Goal: Task Accomplishment & Management: Use online tool/utility

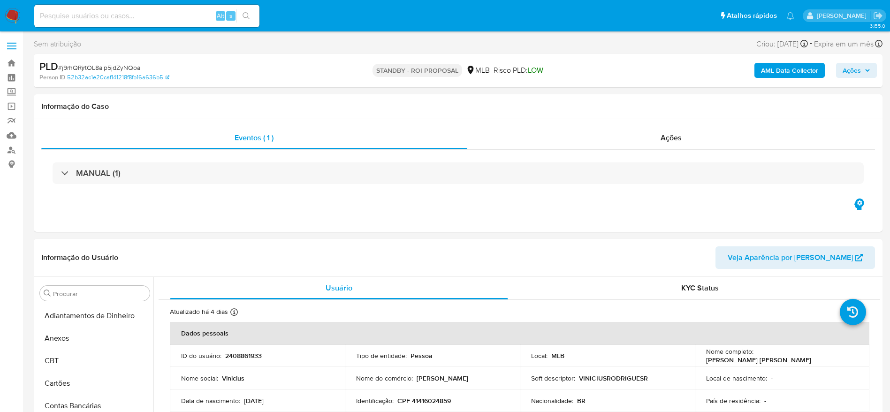
select select "10"
click at [192, 15] on input at bounding box center [146, 16] width 225 height 12
paste input "bUYAK9I19LMln5Oo1O9sqSsP"
type input "bUYAK9I19LMln5Oo1O9sqSsP"
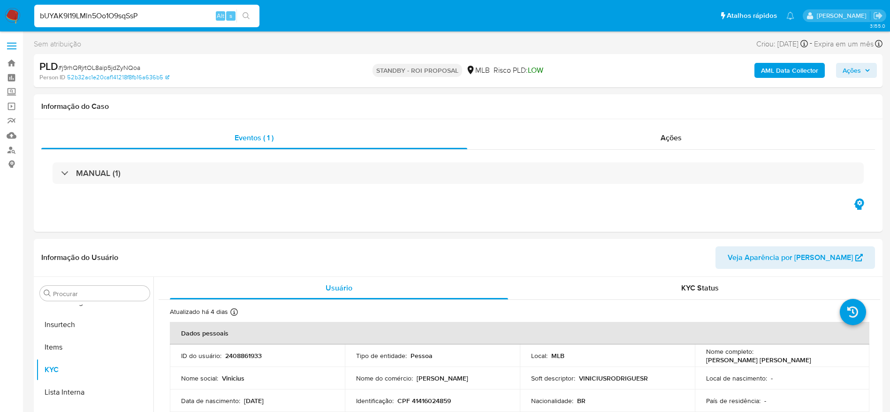
click at [245, 21] on button "search-icon" at bounding box center [245, 15] width 19 height 13
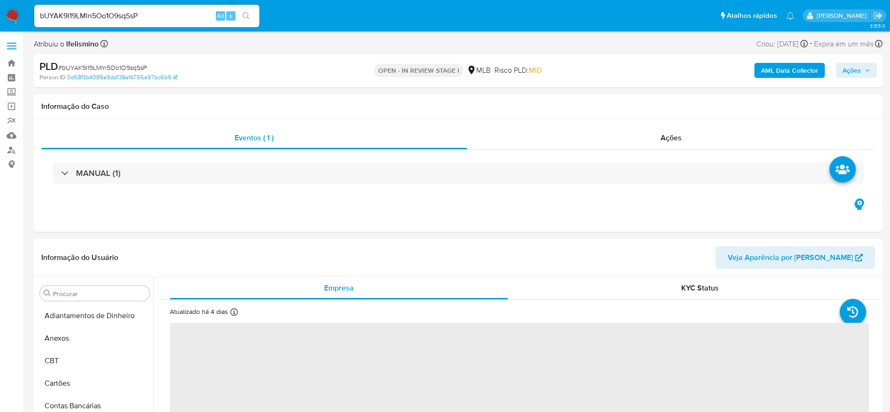
select select "10"
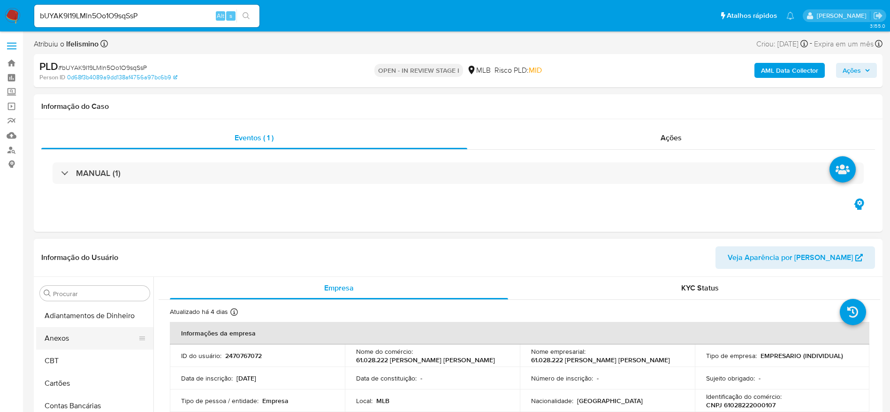
drag, startPoint x: 77, startPoint y: 340, endPoint x: 115, endPoint y: 332, distance: 39.3
click at [77, 340] on button "Anexos" at bounding box center [91, 338] width 110 height 23
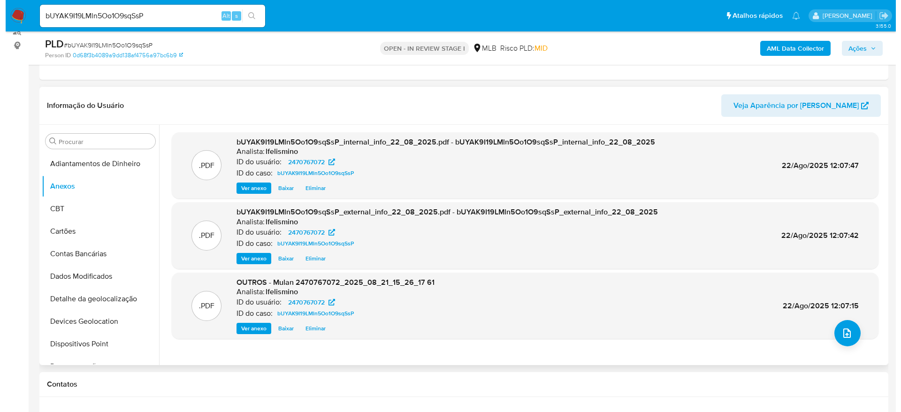
scroll to position [141, 0]
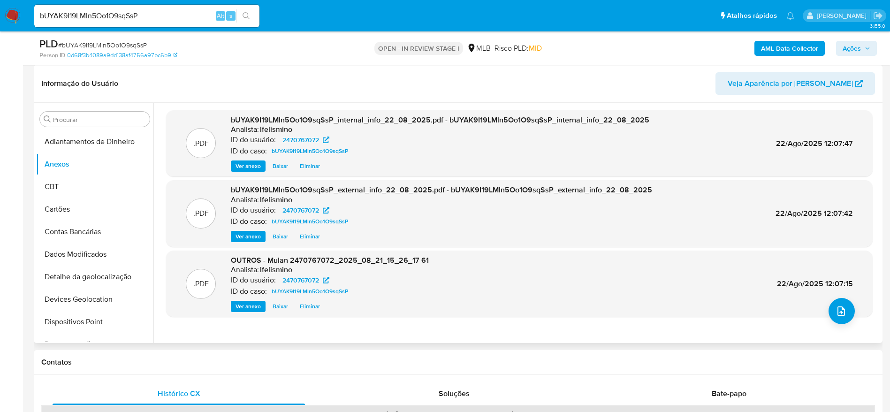
click at [851, 318] on div ".PDF bUYAK9I19LMln5Oo1O9sqSsP_internal_info_22_08_2025.pdf - bUYAK9I19LMln5Oo1O…" at bounding box center [519, 222] width 707 height 225
click at [836, 314] on icon "upload-file" at bounding box center [841, 310] width 11 height 11
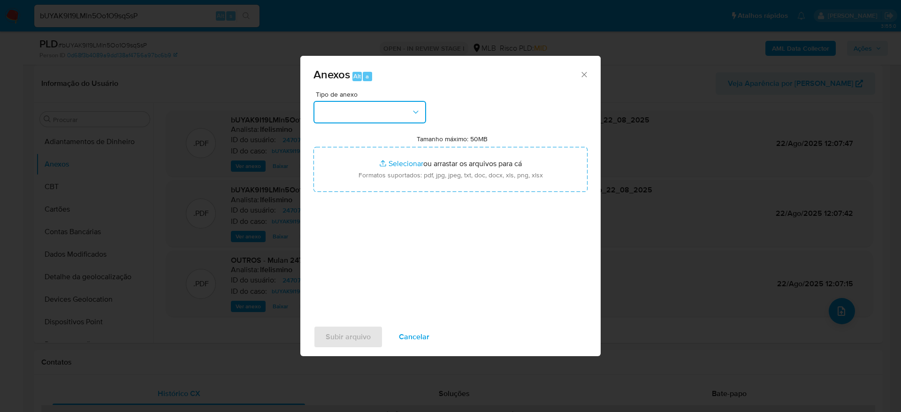
click at [390, 109] on button "button" at bounding box center [369, 112] width 113 height 23
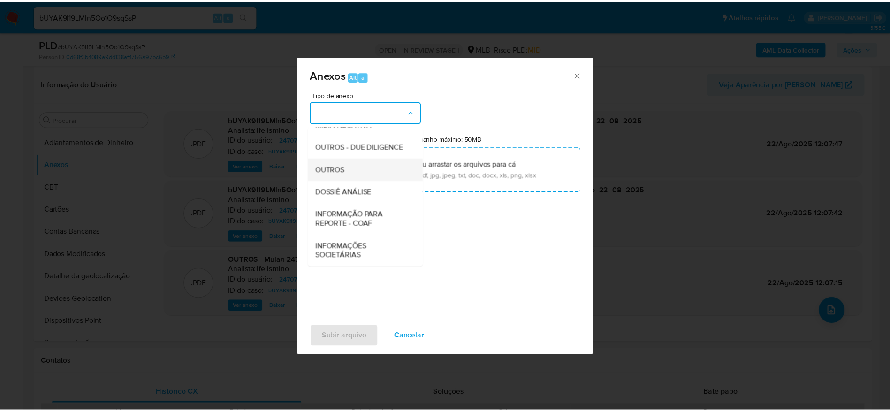
scroll to position [145, 0]
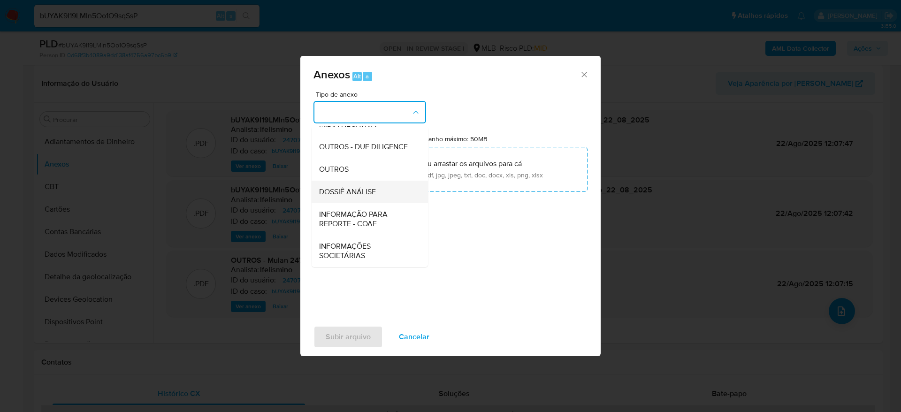
click at [377, 188] on div "DOSSIÊ ANÁLISE" at bounding box center [367, 192] width 96 height 23
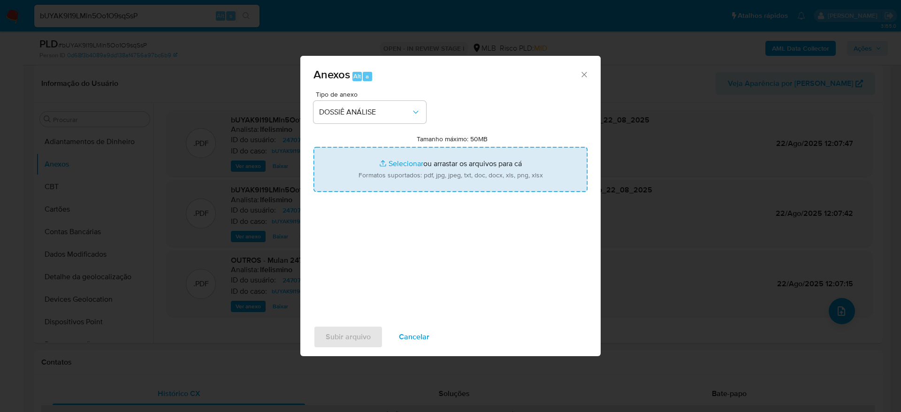
type input "C:\fakepath\SAR - CNPJ 61028222000107 - 61.028.222 GABRIEL BORBA DE LIMA.pdf"
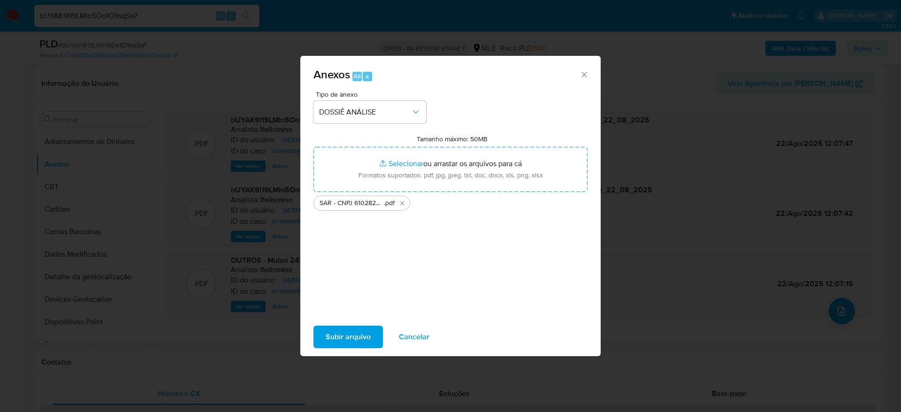
click at [366, 338] on span "Subir arquivo" at bounding box center [348, 337] width 45 height 21
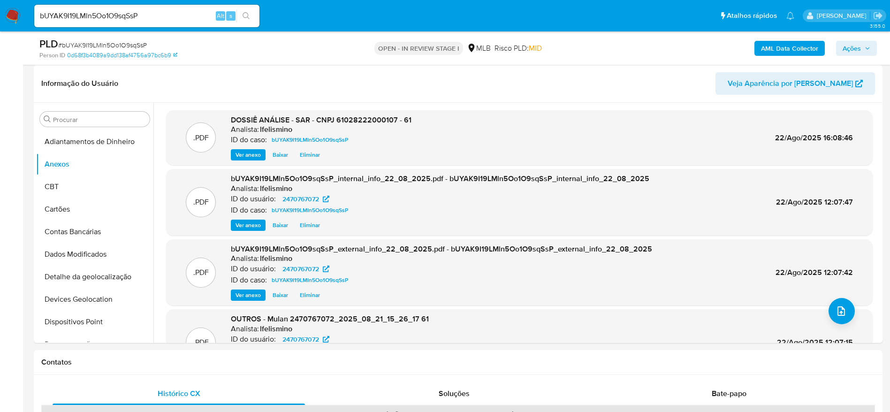
click at [856, 53] on span "Ações" at bounding box center [852, 48] width 18 height 15
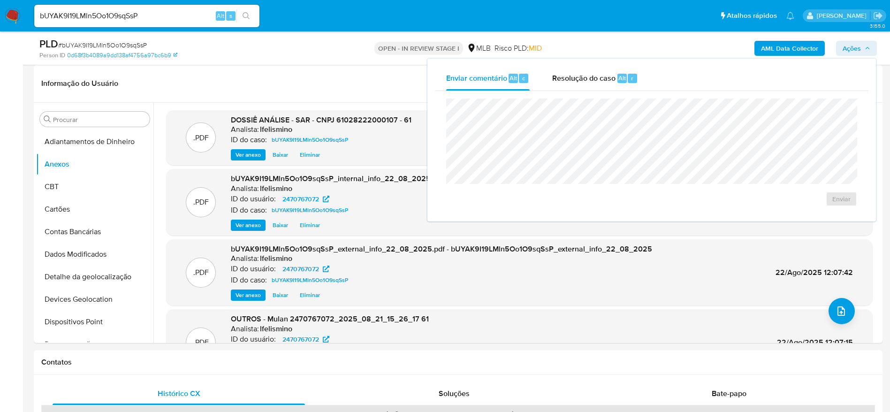
drag, startPoint x: 602, startPoint y: 75, endPoint x: 593, endPoint y: 92, distance: 19.7
click at [599, 75] on span "Resolução do caso" at bounding box center [583, 77] width 63 height 11
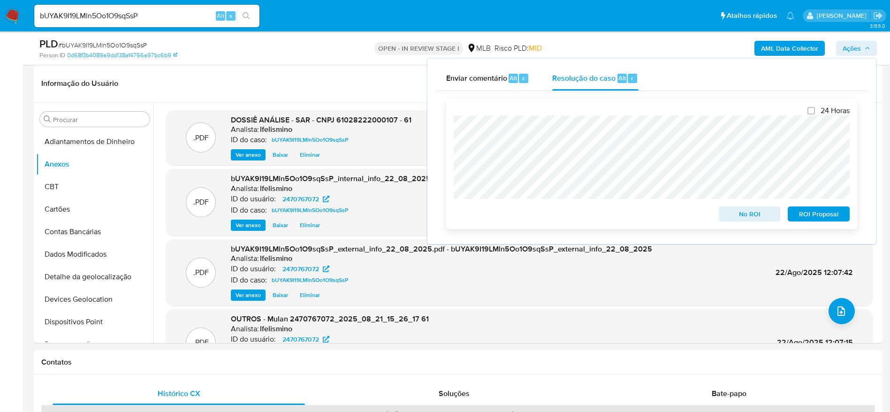
click at [797, 215] on span "ROI Proposal" at bounding box center [818, 213] width 49 height 13
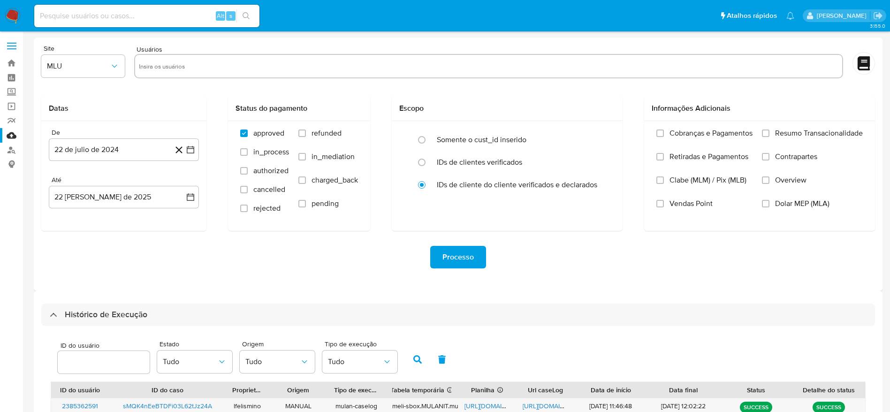
select select "25"
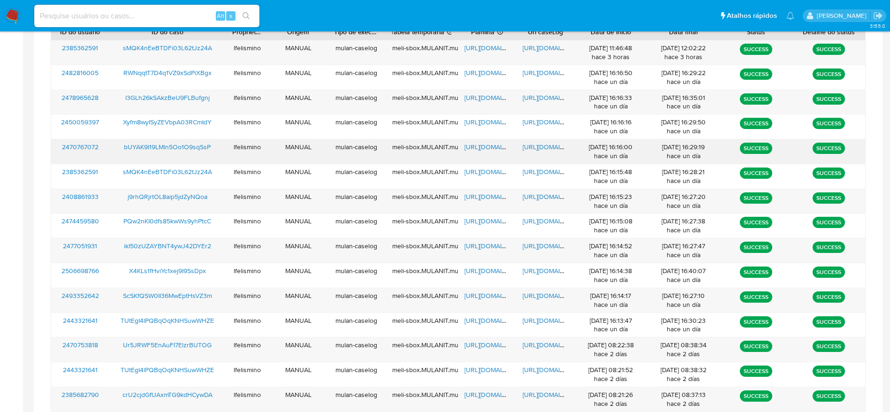
click at [531, 150] on span "https://docs.google.com/document/d/15gildzHMl7Sv6OQNi1r41GQiX7ATdOIG6SBa1bkEJ6o…" at bounding box center [555, 146] width 65 height 9
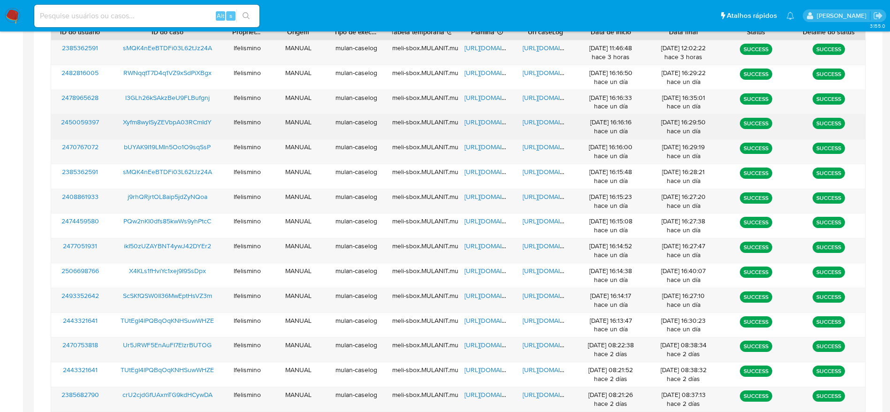
click at [530, 121] on span "https://docs.google.com/document/d/1K3Bba3S2NWuab8-Ao1FUv7lQCa5X3DEfHhWJ6nC2Y6o…" at bounding box center [555, 121] width 65 height 9
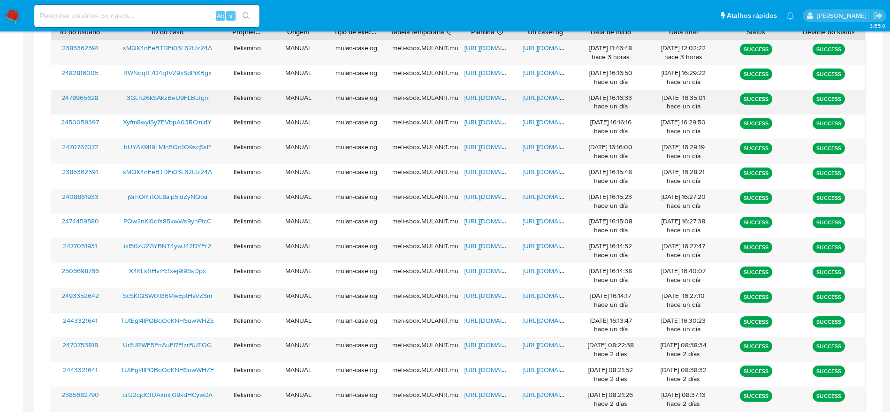
click at [528, 94] on span "https://docs.google.com/document/d/12PtpC5e-ju8jEPoPLSvU21y5RxHpQr7VwrsaAz9rfCw…" at bounding box center [555, 97] width 65 height 9
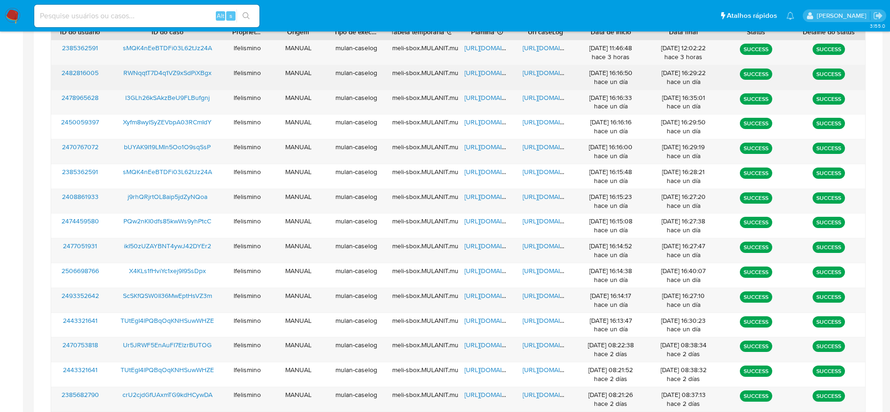
click at [533, 69] on span "https://docs.google.com/document/d/13KTFZxr8aJ9pOWlLGkdD-daNEeZSscRkiGBf7K8l680…" at bounding box center [555, 72] width 65 height 9
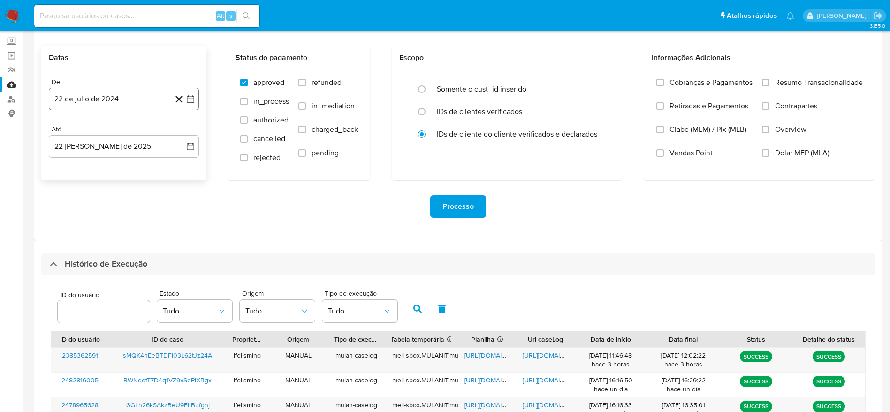
scroll to position [0, 0]
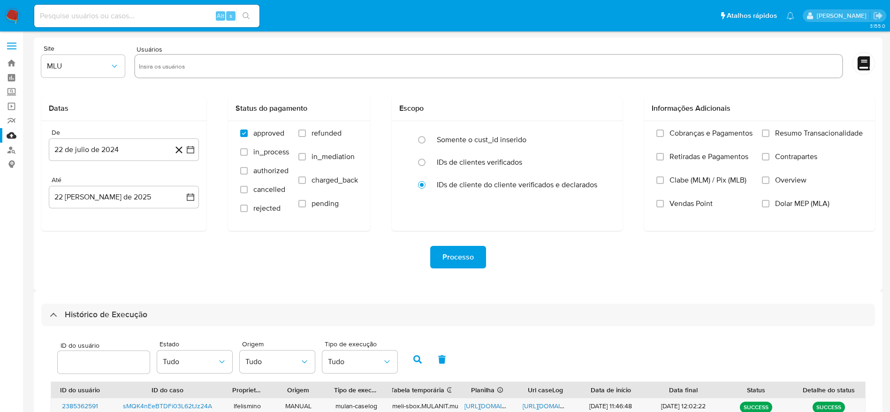
click at [94, 18] on input at bounding box center [146, 16] width 225 height 12
paste input "rDlLbuETLwcb4nDKNEsqsvmL"
type input "rDlLbuETLwcb4nDKNEsqsvmL"
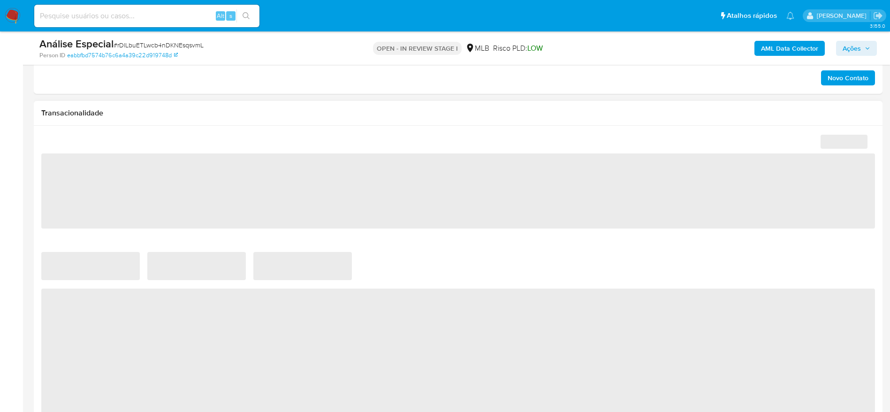
scroll to position [704, 0]
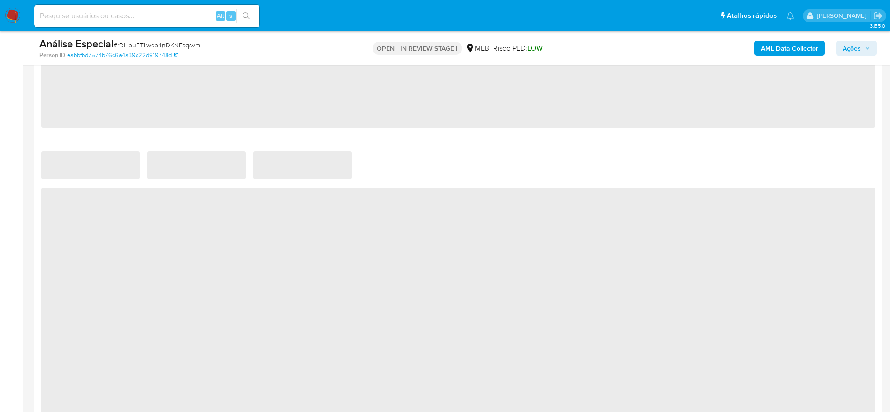
select select "10"
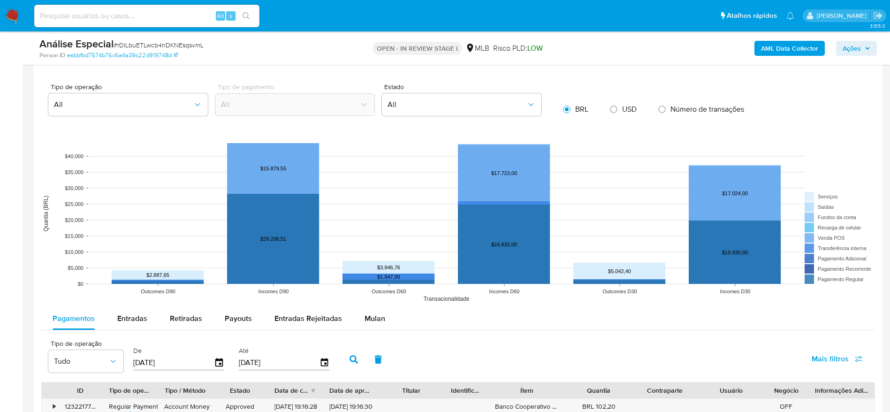
scroll to position [845, 0]
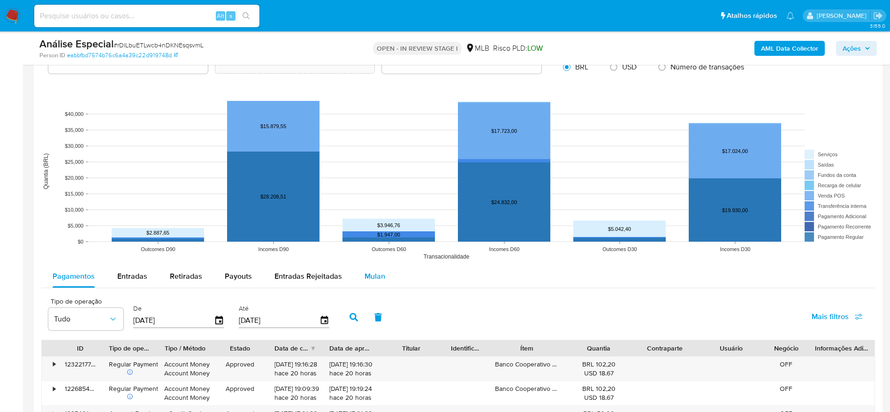
click at [365, 274] on span "Mulan" at bounding box center [375, 276] width 21 height 11
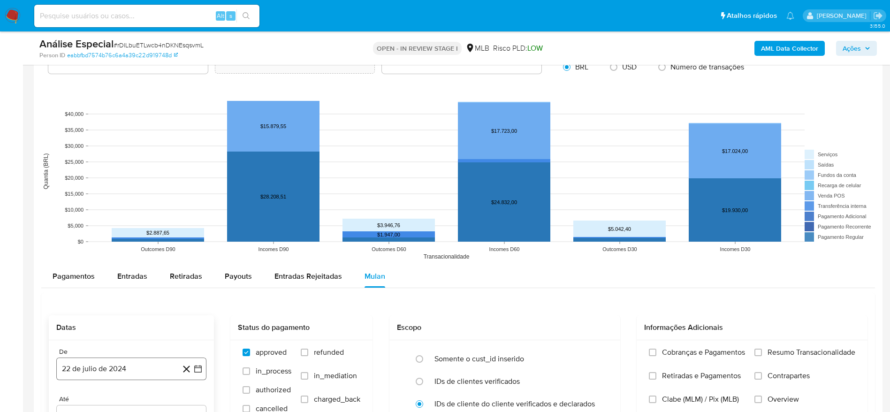
click at [126, 375] on button "22 de julio de 2024" at bounding box center [131, 369] width 150 height 23
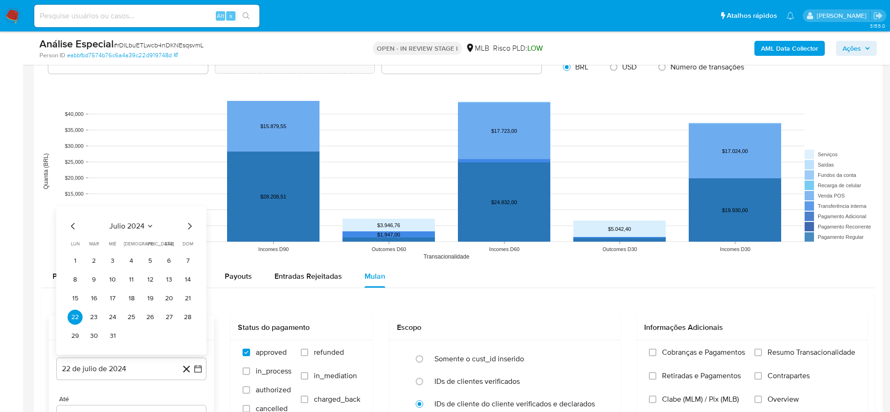
click at [135, 228] on span "julio 2024" at bounding box center [126, 225] width 35 height 9
click at [184, 219] on icon "Año siguiente" at bounding box center [187, 215] width 11 height 11
click at [124, 253] on button "feb" at bounding box center [130, 249] width 26 height 15
click at [171, 258] on button "1" at bounding box center [168, 260] width 15 height 15
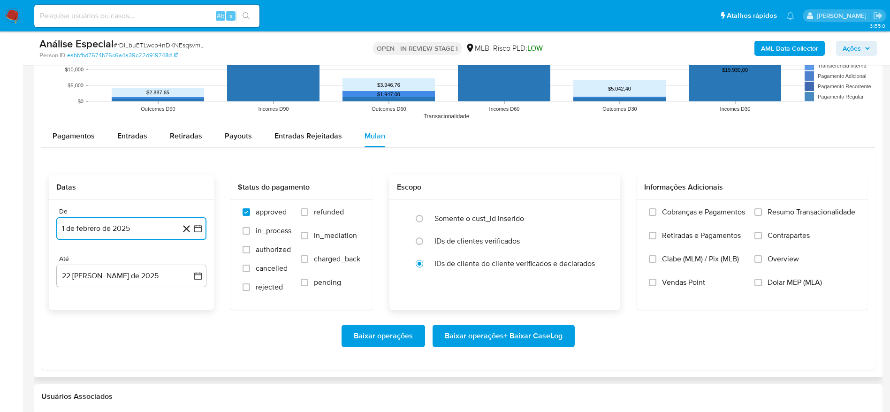
scroll to position [985, 0]
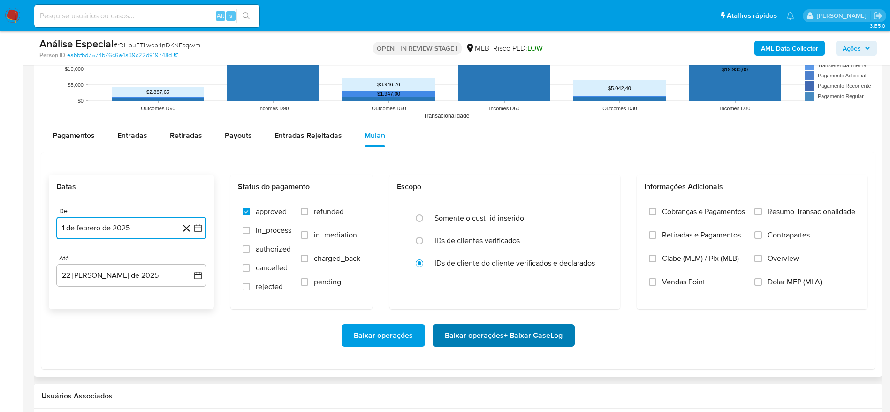
click at [493, 333] on span "Baixar operações + Baixar CaseLog" at bounding box center [504, 335] width 118 height 21
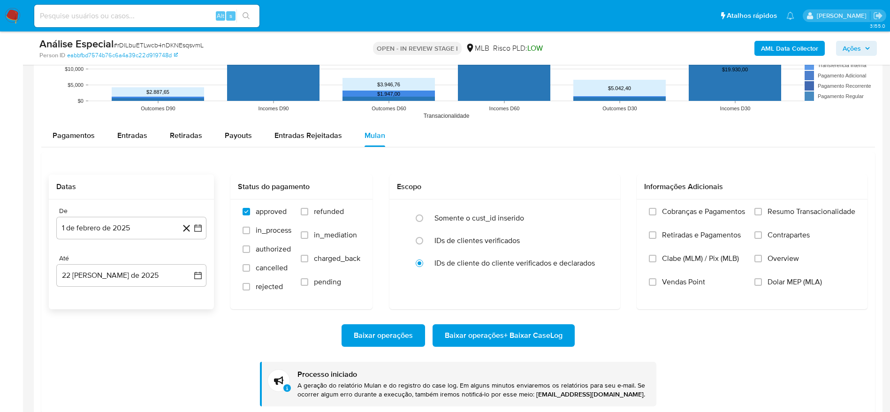
click at [148, 20] on input at bounding box center [146, 16] width 225 height 12
paste input "mphDzJEAfl6G2PkPbItRvYOs"
type input "mphDzJEAfl6G2PkPbItRvYOs"
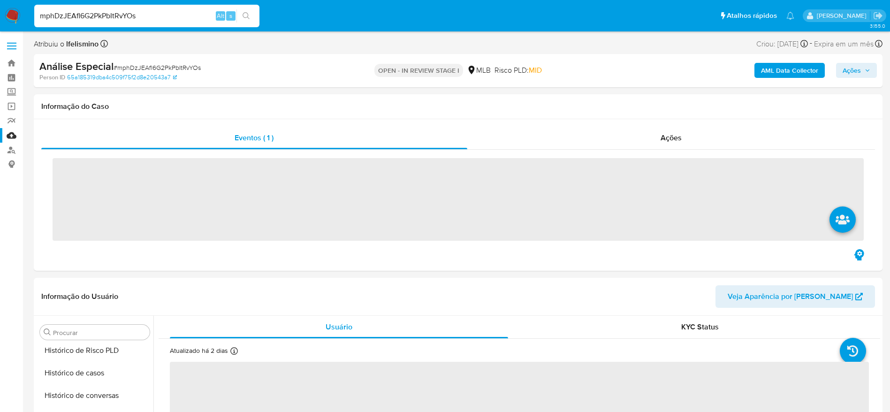
scroll to position [419, 0]
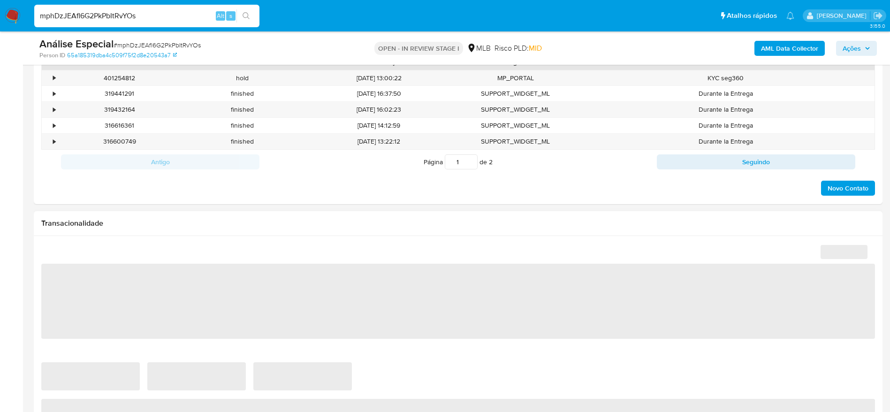
select select "10"
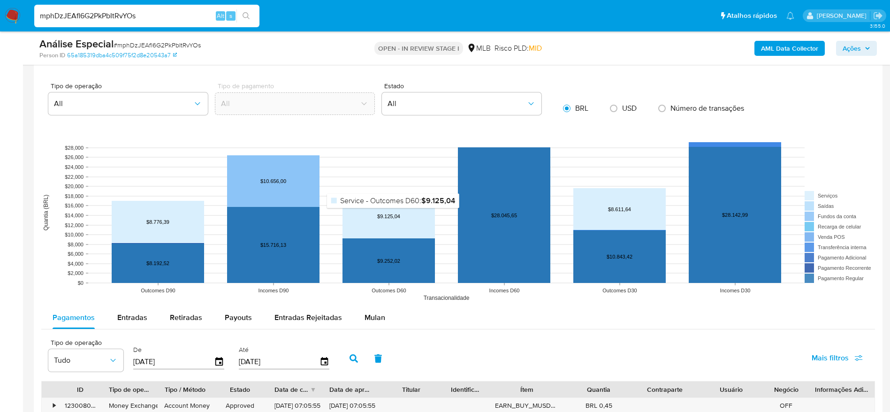
scroll to position [845, 0]
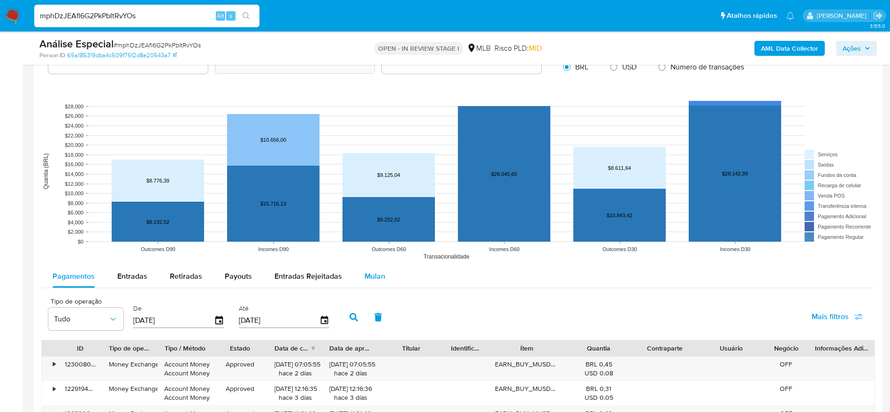
click at [385, 278] on button "Mulan" at bounding box center [374, 276] width 43 height 23
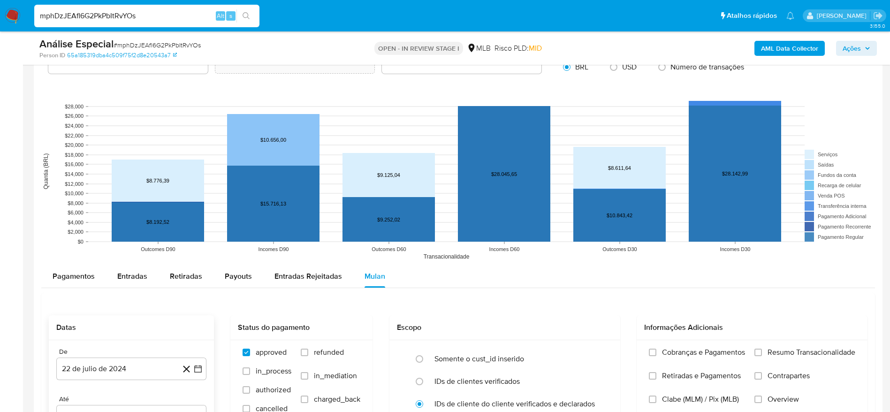
click at [110, 356] on div "De 22 de julio de 2024 22-07-2024" at bounding box center [131, 364] width 150 height 32
click at [108, 362] on button "22 de julio de 2024" at bounding box center [131, 369] width 150 height 23
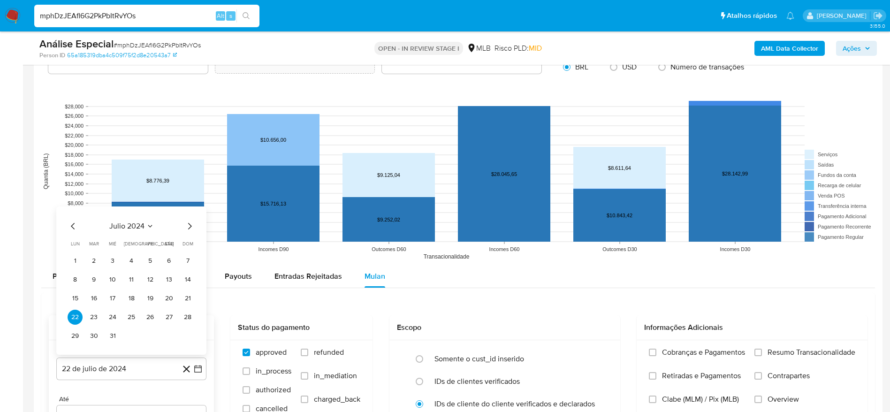
click at [183, 224] on div "julio 2024" at bounding box center [132, 226] width 128 height 11
click at [186, 224] on icon "Mes siguiente" at bounding box center [189, 226] width 11 height 11
click at [153, 226] on icon "Seleccionar mes y año" at bounding box center [154, 226] width 8 height 8
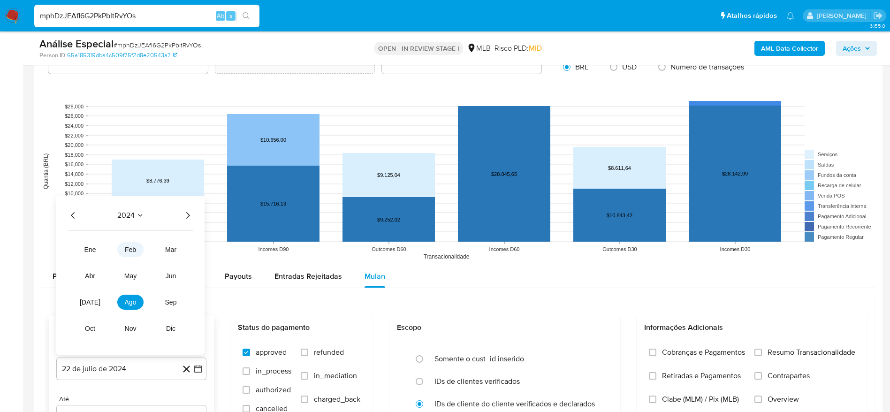
click at [125, 252] on button "feb" at bounding box center [130, 249] width 26 height 15
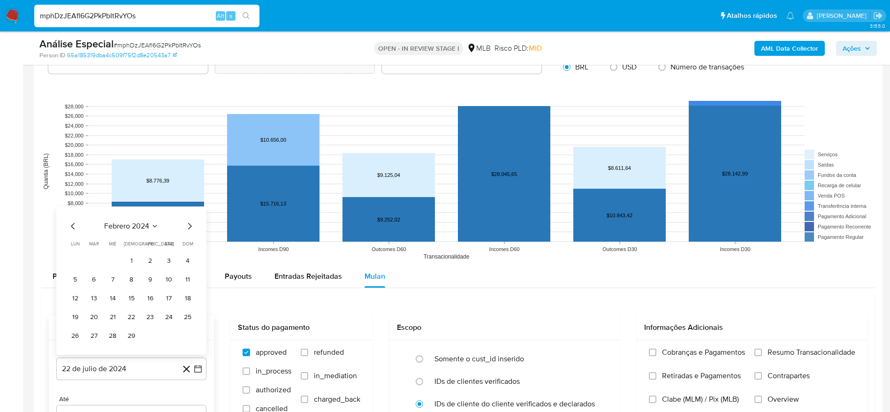
click at [190, 228] on icon "Mes siguiente" at bounding box center [190, 226] width 4 height 7
click at [125, 225] on span "marzo 2024" at bounding box center [126, 225] width 39 height 9
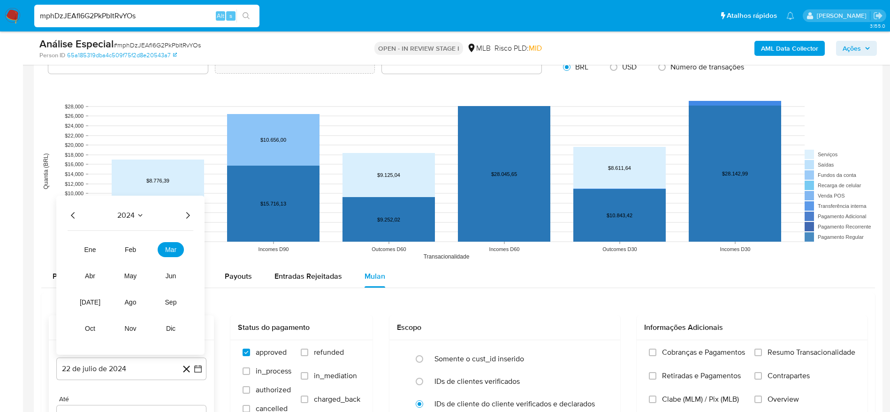
click at [187, 217] on icon "Año siguiente" at bounding box center [188, 215] width 4 height 7
click at [134, 244] on button "feb" at bounding box center [130, 249] width 26 height 15
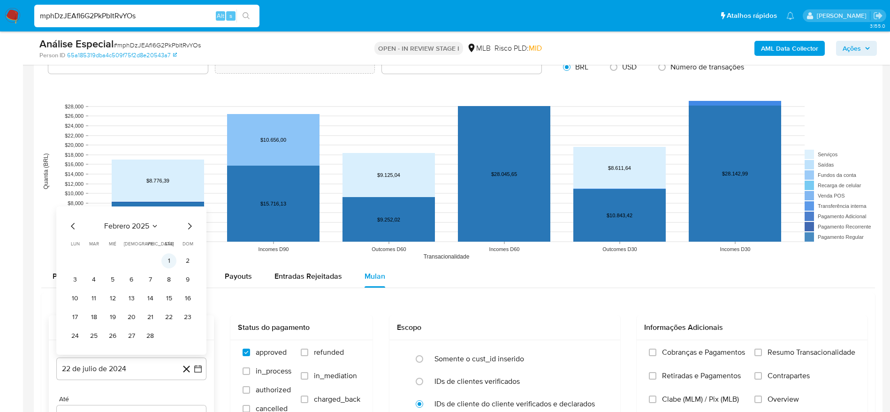
click at [175, 262] on button "1" at bounding box center [168, 260] width 15 height 15
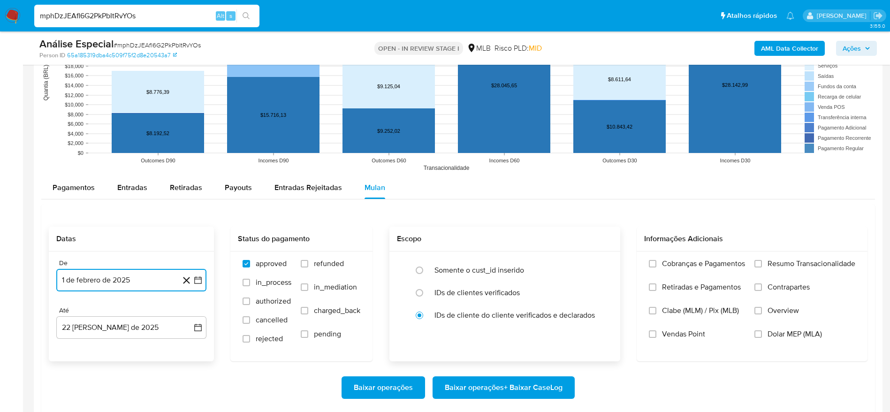
scroll to position [985, 0]
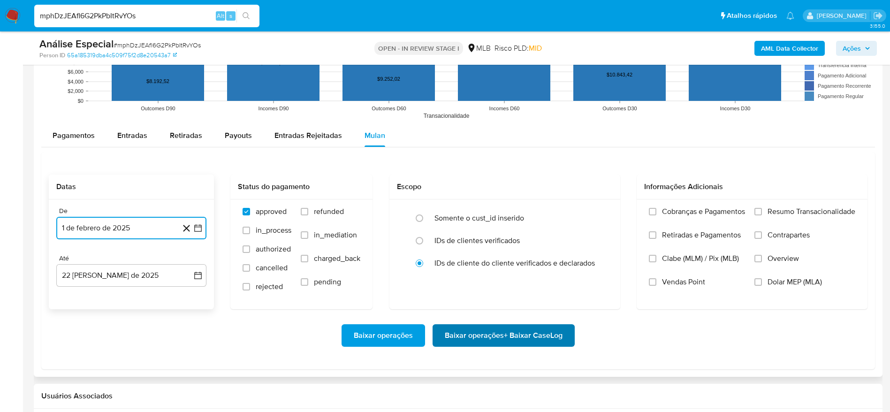
click at [462, 340] on span "Baixar operações + Baixar CaseLog" at bounding box center [504, 335] width 118 height 21
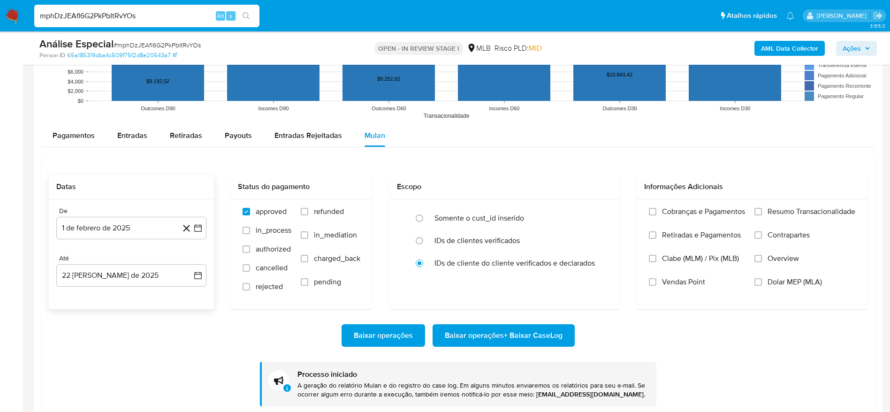
click at [178, 13] on input "mphDzJEAfl6G2PkPbItRvYOs" at bounding box center [146, 16] width 225 height 12
paste input "iHM8vyfELNLRjI1LhQ6G427L"
type input "iHM8vyfELNLRjI1LhQ6G427L"
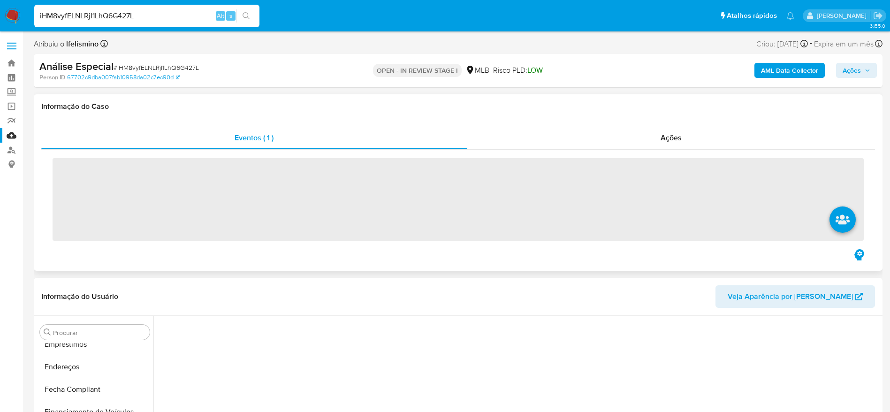
scroll to position [419, 0]
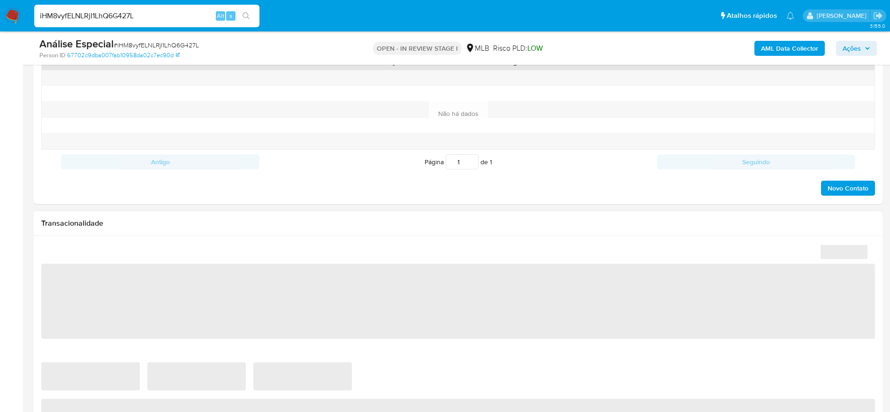
select select "10"
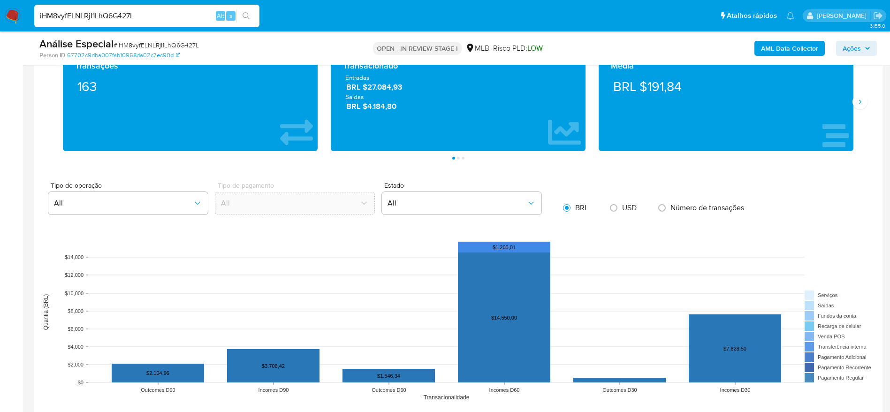
scroll to position [845, 0]
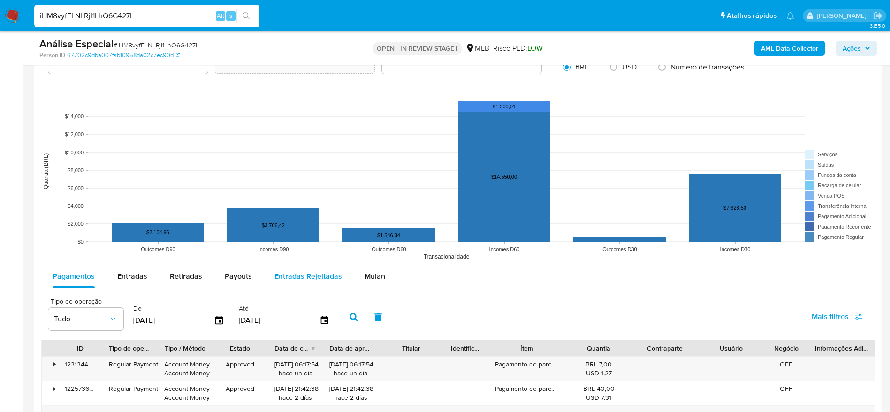
click at [347, 267] on button "Entradas Rejeitadas" at bounding box center [308, 276] width 90 height 23
select select "10"
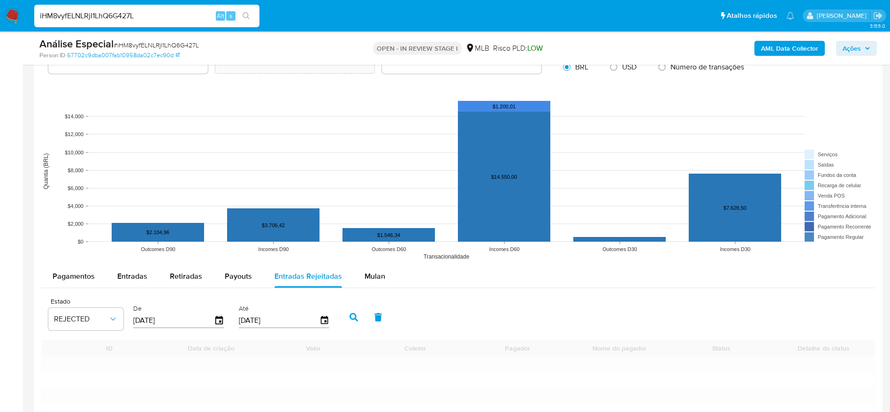
click at [377, 278] on span "Mulan" at bounding box center [375, 276] width 21 height 11
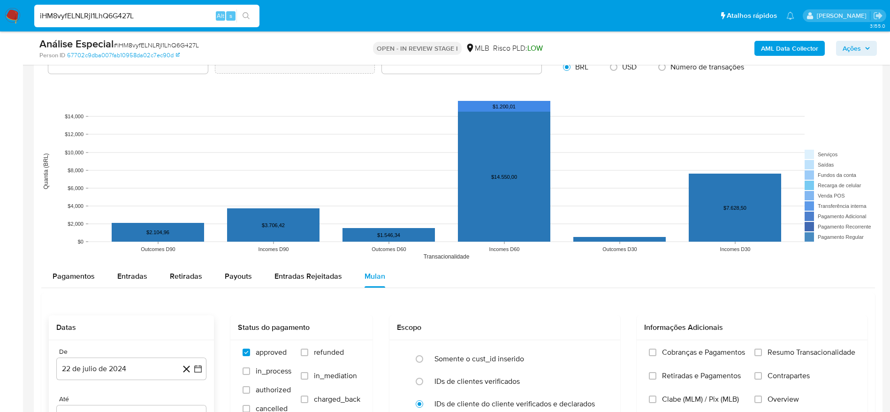
click at [126, 348] on div "De" at bounding box center [131, 352] width 150 height 8
click at [109, 377] on button "22 de julio de 2024" at bounding box center [131, 369] width 150 height 23
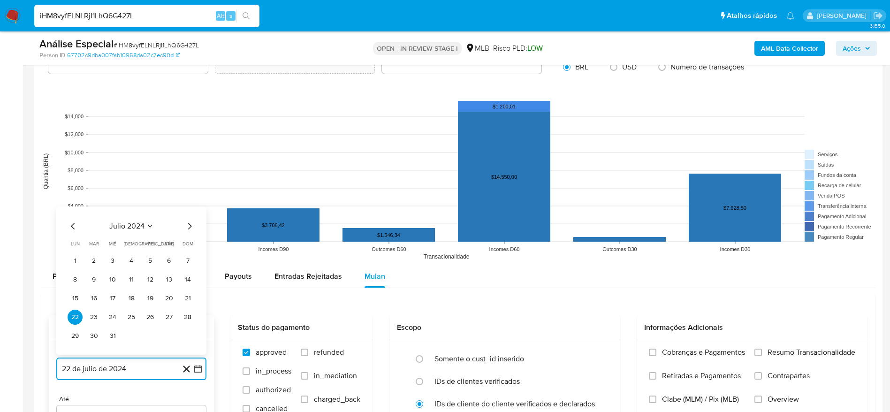
click at [145, 228] on button "julio 2024" at bounding box center [131, 225] width 45 height 9
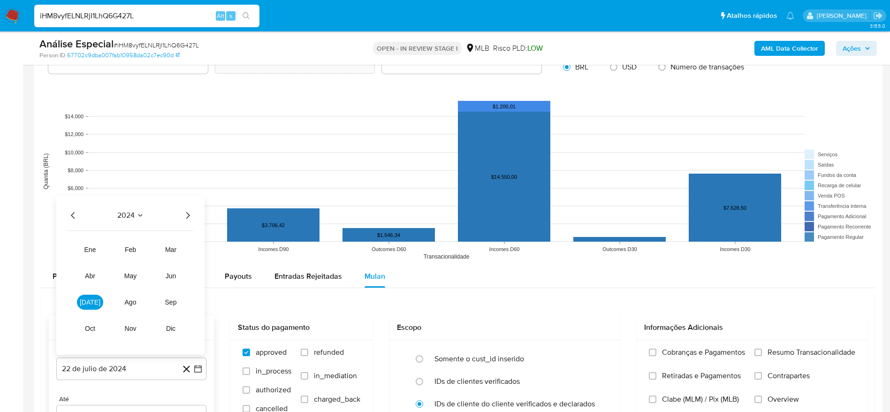
drag, startPoint x: 184, startPoint y: 216, endPoint x: 185, endPoint y: 221, distance: 4.8
click at [184, 216] on icon "Año siguiente" at bounding box center [187, 215] width 11 height 11
click at [133, 256] on button "feb" at bounding box center [130, 249] width 26 height 15
click at [165, 258] on button "1" at bounding box center [168, 260] width 15 height 15
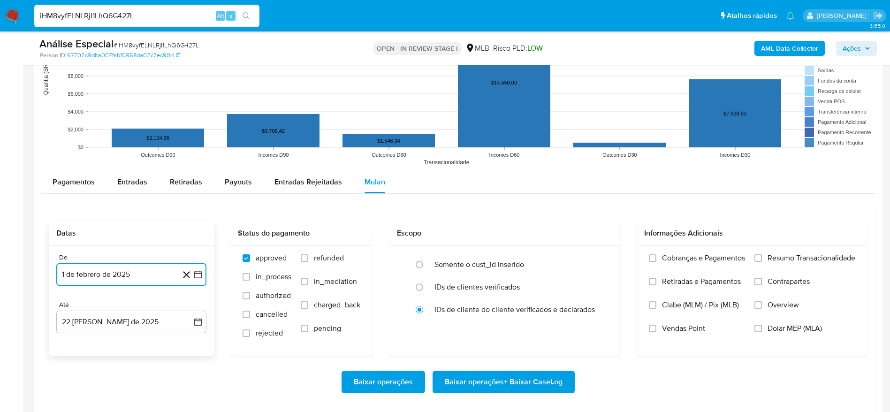
scroll to position [985, 0]
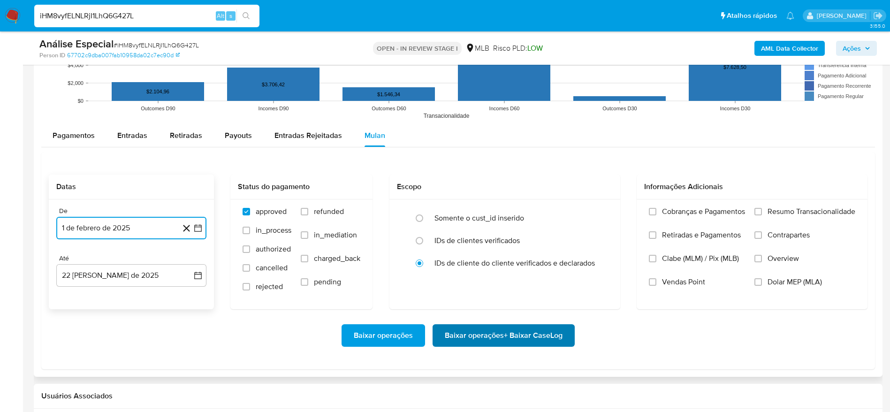
click at [535, 339] on span "Baixar operações + Baixar CaseLog" at bounding box center [504, 335] width 118 height 21
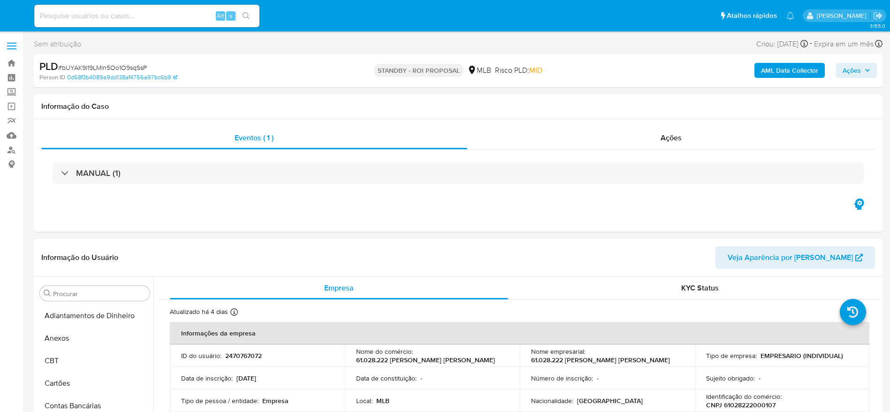
select select "10"
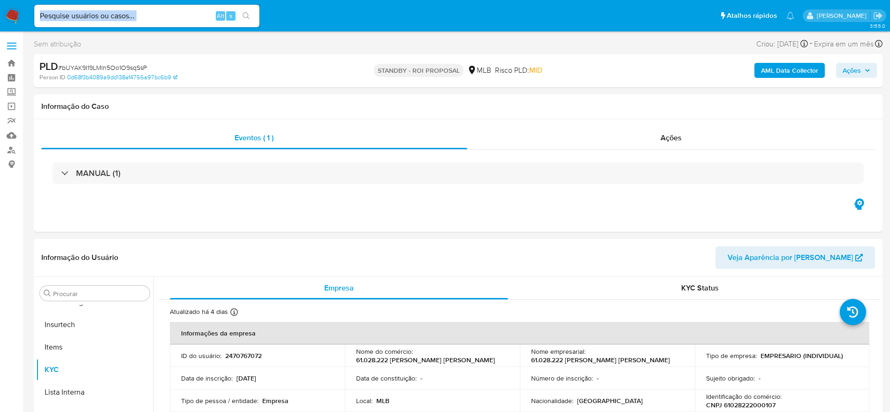
drag, startPoint x: 192, startPoint y: 22, endPoint x: 200, endPoint y: 13, distance: 11.7
click at [197, 17] on div "Alt s" at bounding box center [146, 16] width 225 height 23
drag, startPoint x: 200, startPoint y: 13, endPoint x: 116, endPoint y: 8, distance: 83.7
click at [116, 8] on div "Alt s" at bounding box center [146, 16] width 225 height 23
drag, startPoint x: 116, startPoint y: 8, endPoint x: 99, endPoint y: 15, distance: 19.3
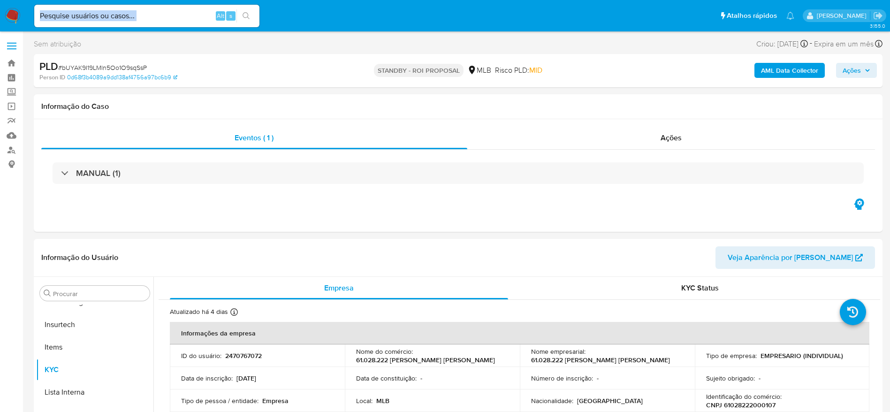
click at [99, 15] on input at bounding box center [146, 16] width 225 height 12
drag, startPoint x: 99, startPoint y: 15, endPoint x: 83, endPoint y: 16, distance: 15.5
click at [83, 16] on input at bounding box center [146, 16] width 225 height 12
paste input "Xyfm8wyISyZEVbpA03RCmIdY"
type input "Xyfm8wyISyZEVbpA03RCmIdY"
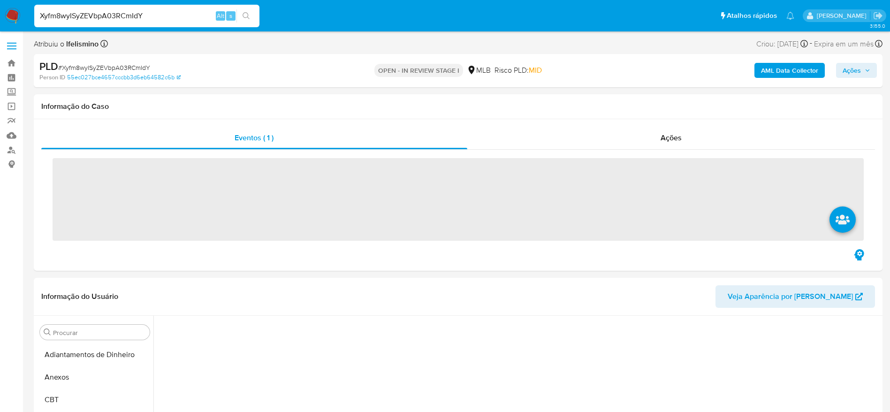
scroll to position [163, 0]
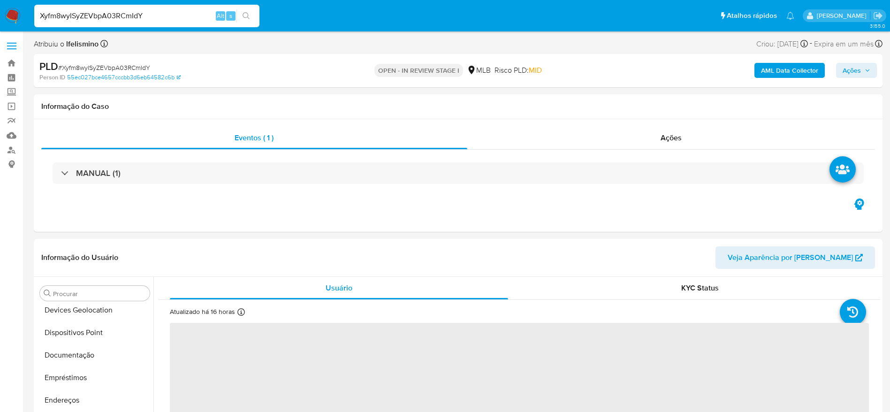
select select "10"
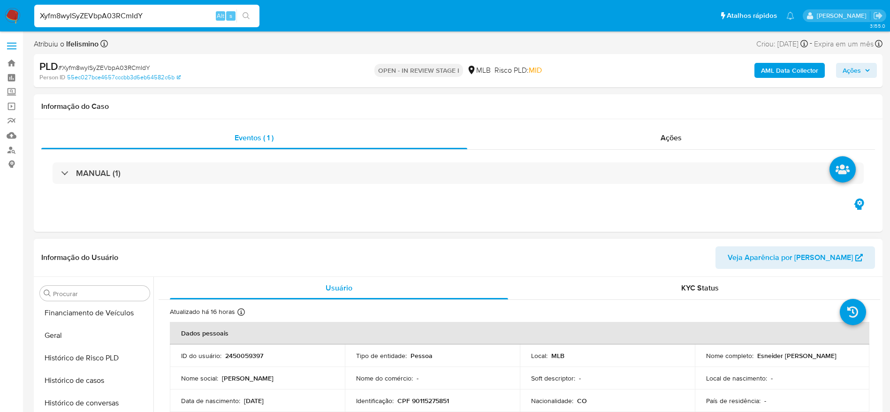
scroll to position [0, 0]
click at [109, 344] on button "Anexos" at bounding box center [91, 338] width 110 height 23
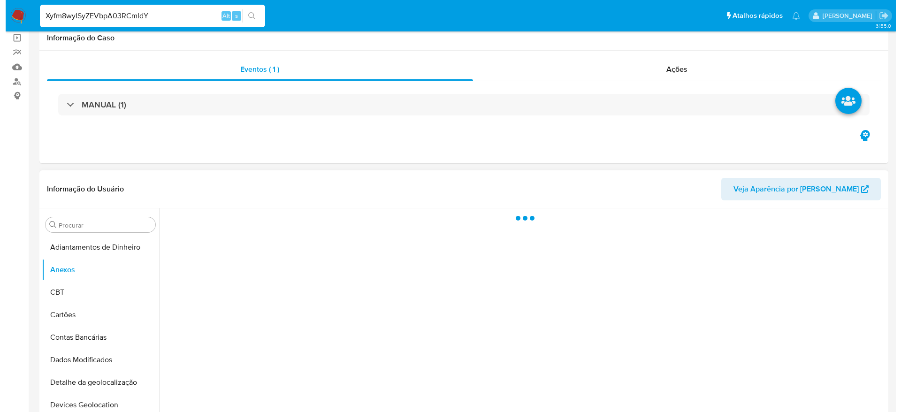
scroll to position [141, 0]
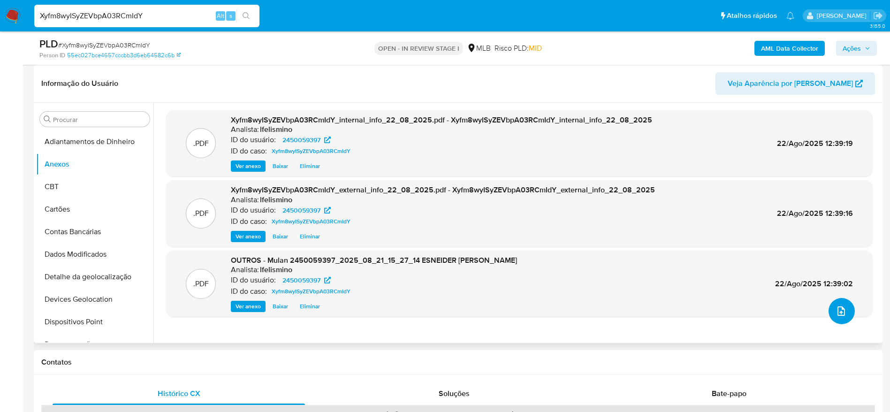
click at [840, 311] on icon "upload-file" at bounding box center [841, 310] width 11 height 11
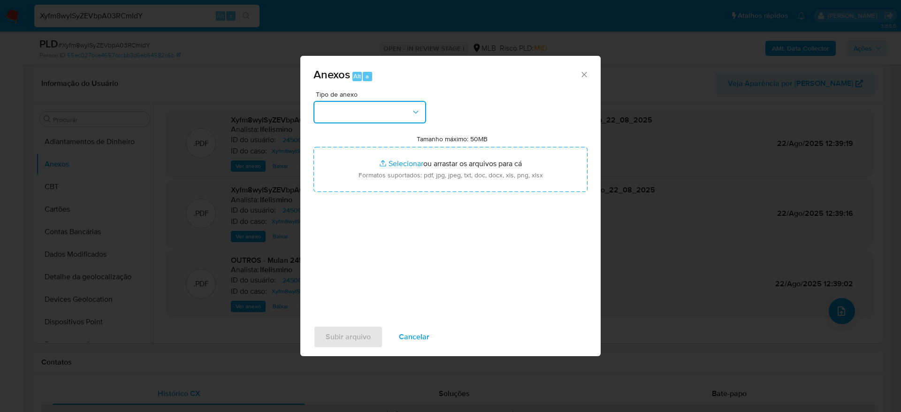
click at [373, 115] on button "button" at bounding box center [369, 112] width 113 height 23
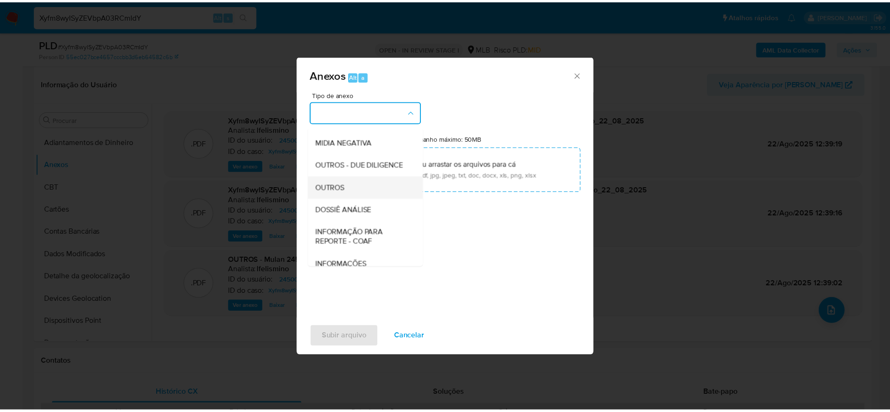
scroll to position [145, 0]
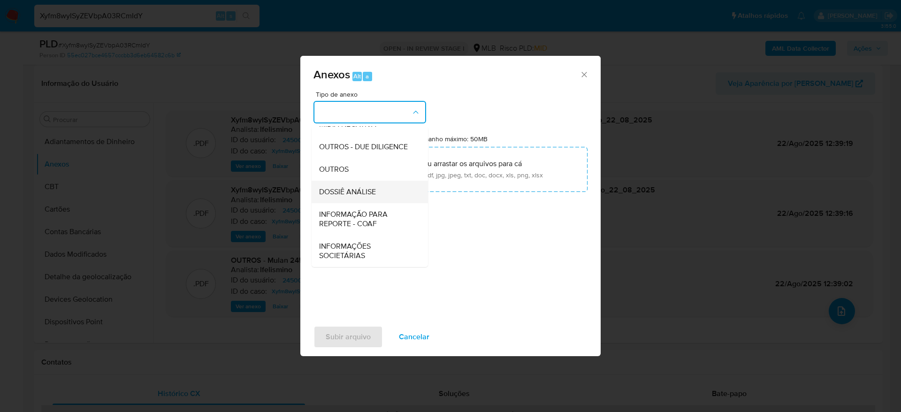
click at [347, 185] on div "DOSSIÊ ANÁLISE" at bounding box center [367, 192] width 96 height 23
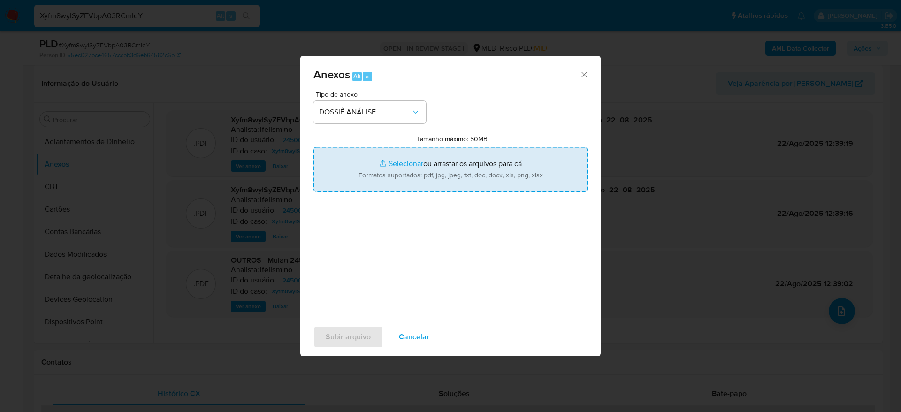
type input "C:\fakepath\SAR - CPF 90115275851 - ESNEIDER FELIPE GARCIA SERNA.pdf"
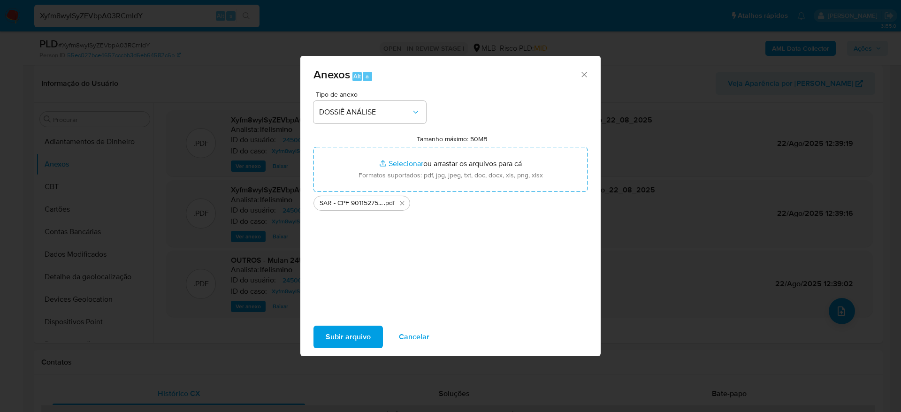
drag, startPoint x: 326, startPoint y: 338, endPoint x: 259, endPoint y: 186, distance: 166.4
click at [328, 340] on span "Subir arquivo" at bounding box center [348, 337] width 45 height 21
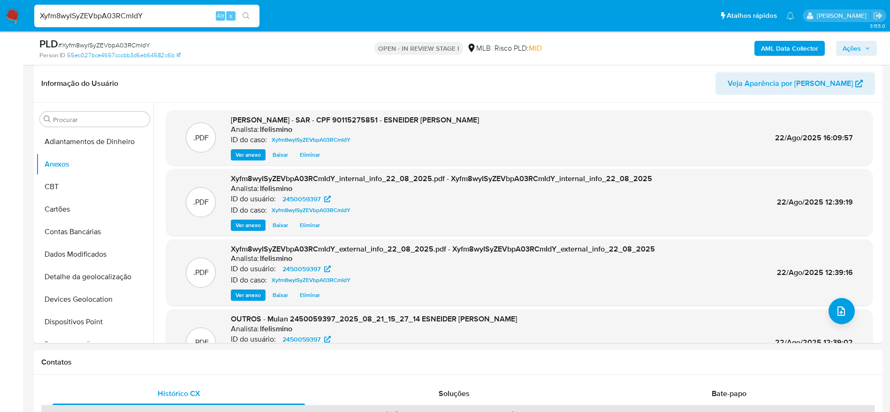
click at [862, 49] on span "Ações" at bounding box center [857, 48] width 28 height 13
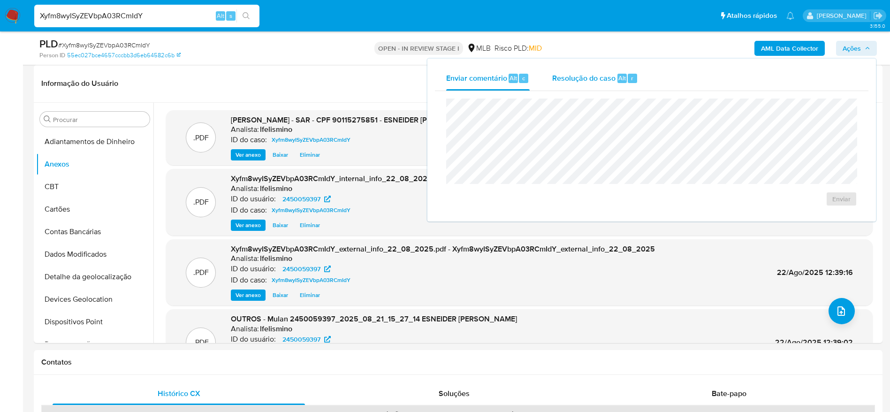
click at [624, 68] on div "Resolução do caso Alt r" at bounding box center [595, 78] width 86 height 24
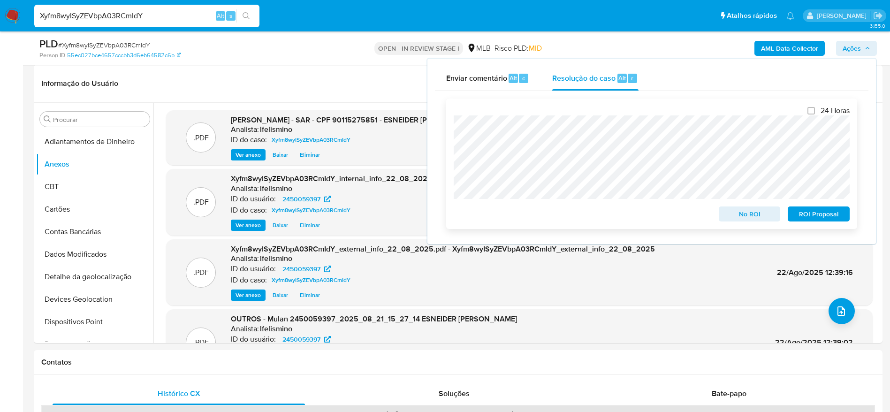
click at [802, 209] on span "ROI Proposal" at bounding box center [818, 213] width 49 height 13
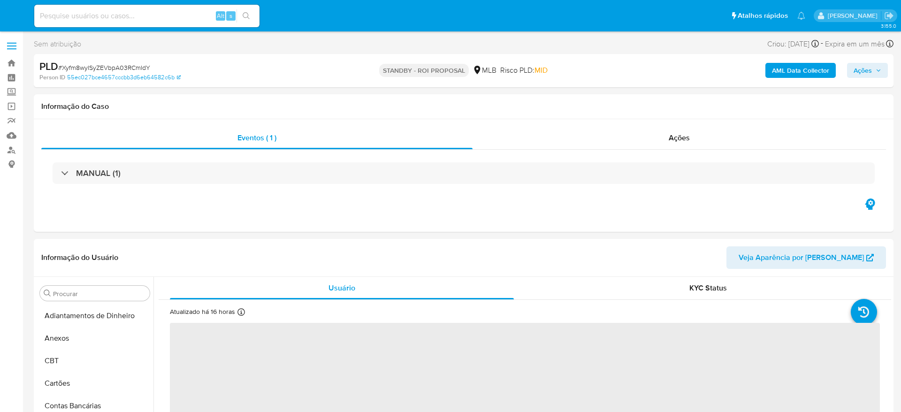
select select "10"
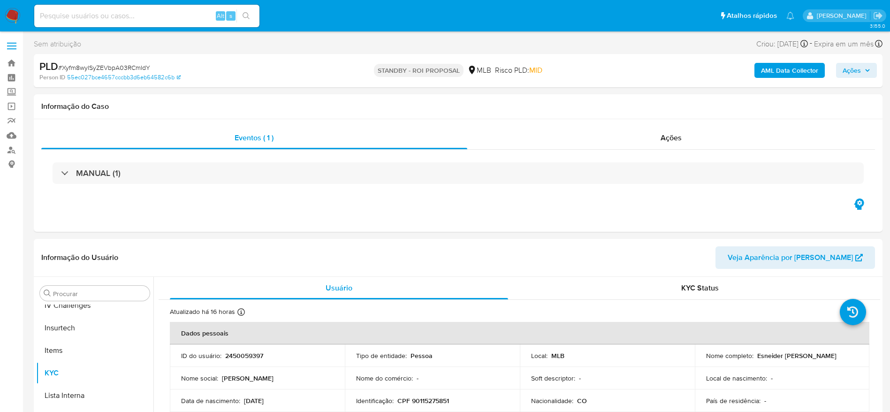
scroll to position [419, 0]
click at [176, 15] on input at bounding box center [146, 16] width 225 height 12
paste input "l3GLh26kSAkzBeU9FLBufgnj"
type input "l3GLh26kSAkzBeU9FLBufgnj"
click at [242, 16] on button "search-icon" at bounding box center [245, 15] width 19 height 13
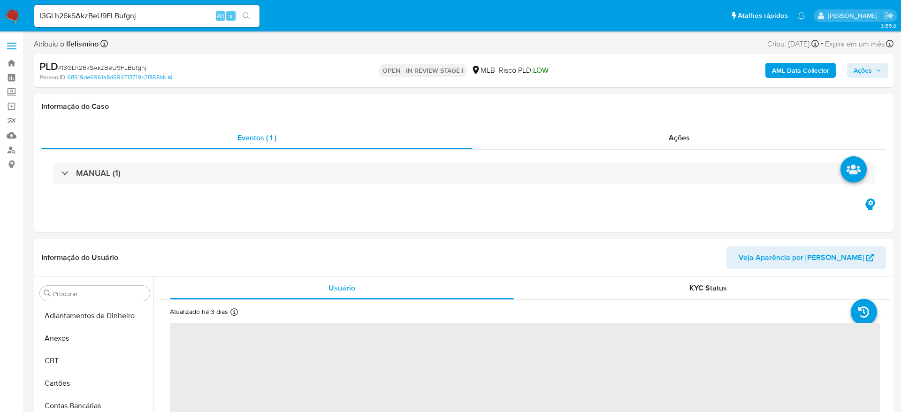
select select "10"
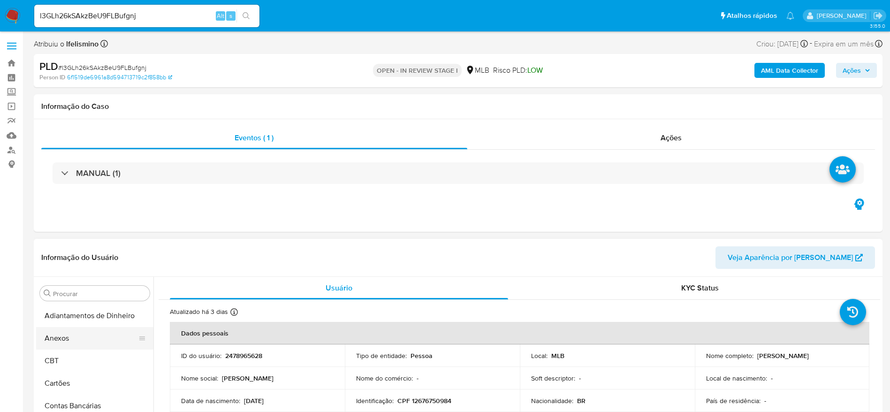
click at [101, 335] on button "Anexos" at bounding box center [91, 338] width 110 height 23
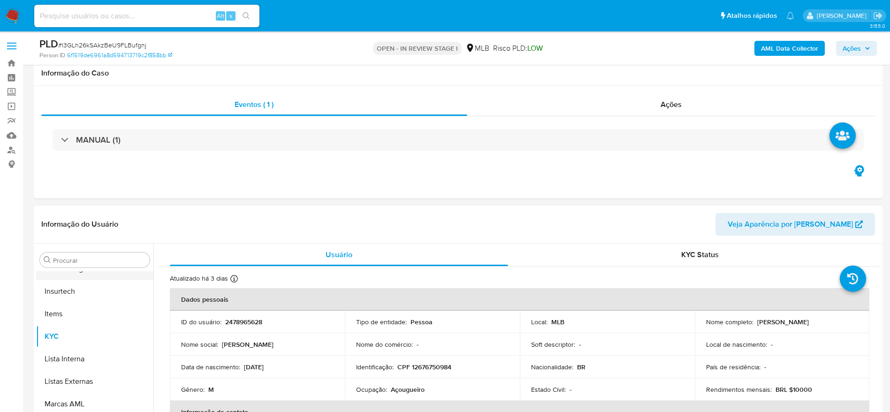
select select "10"
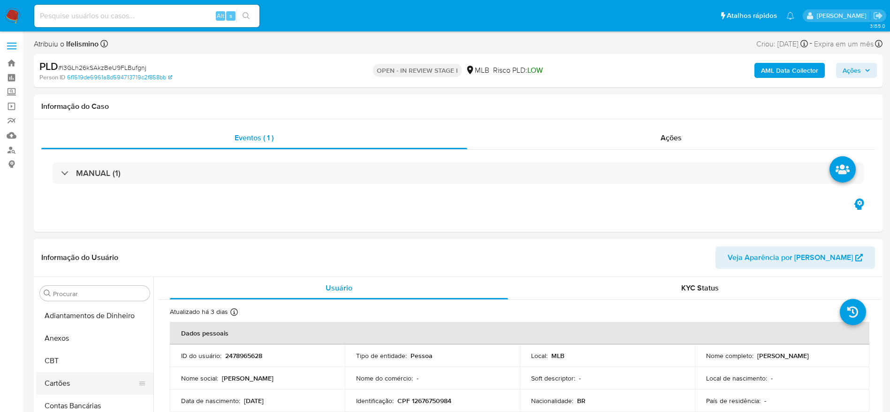
click at [88, 327] on button "Anexos" at bounding box center [94, 338] width 117 height 23
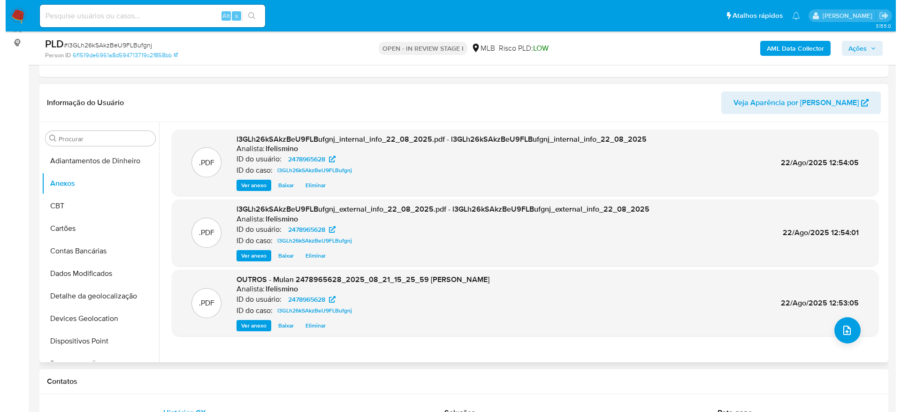
scroll to position [141, 0]
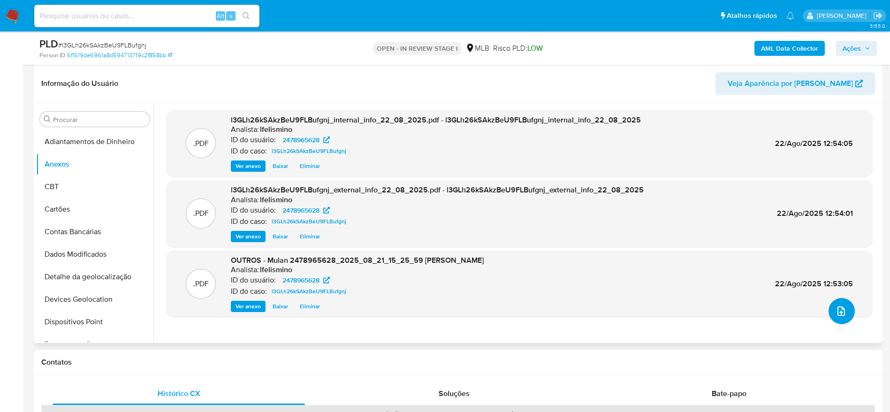
click at [841, 308] on icon "upload-file" at bounding box center [841, 310] width 11 height 11
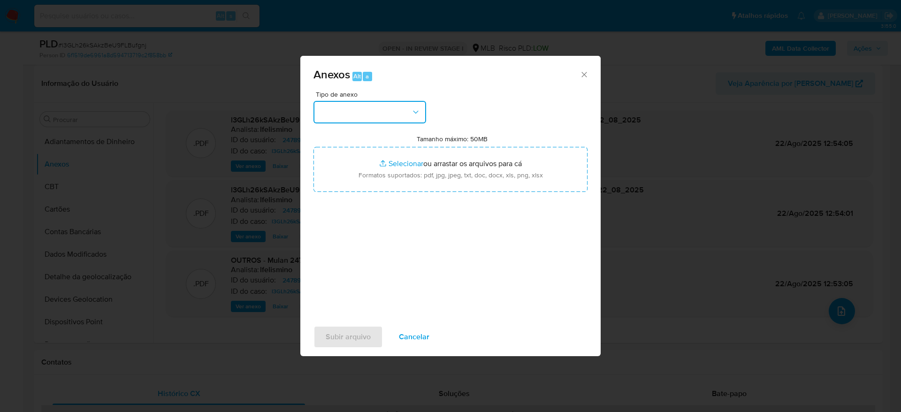
click at [340, 115] on button "button" at bounding box center [369, 112] width 113 height 23
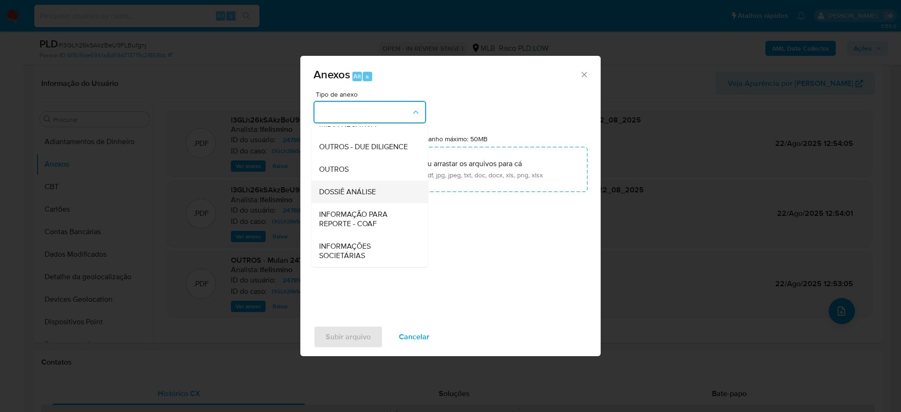
click at [375, 203] on div "DOSSIÊ ANÁLISE" at bounding box center [367, 192] width 96 height 23
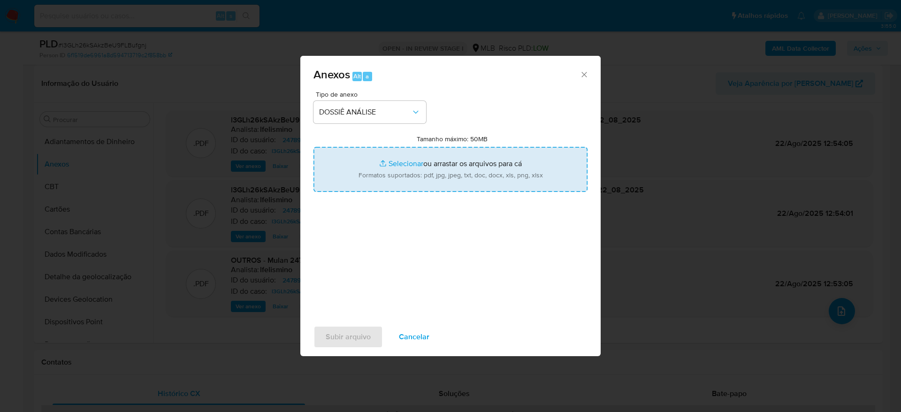
type input "C:\fakepath\_SAR - CPF 12676750984 - [PERSON_NAME].pdf"
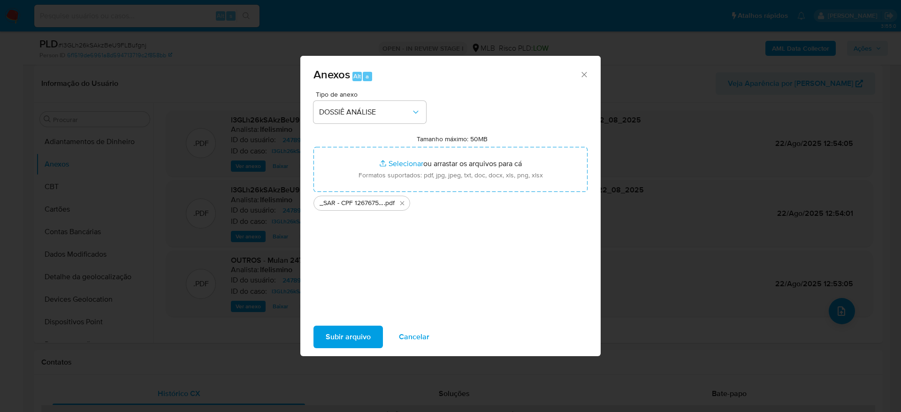
click at [348, 341] on span "Subir arquivo" at bounding box center [348, 337] width 45 height 21
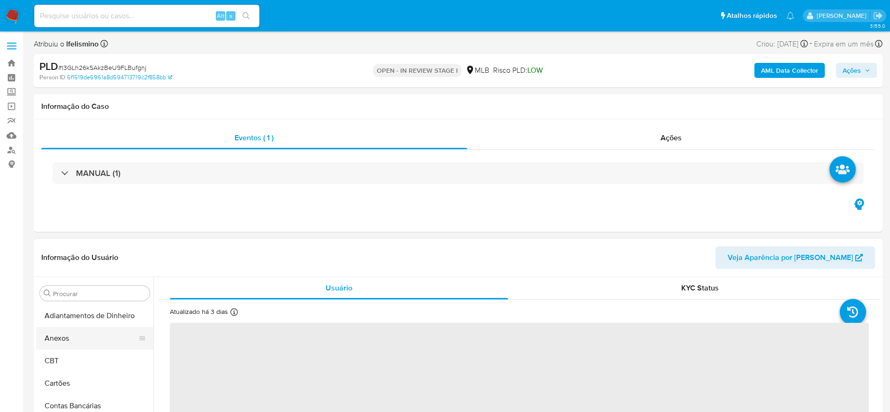
drag, startPoint x: 79, startPoint y: 343, endPoint x: 83, endPoint y: 337, distance: 7.4
click at [79, 342] on button "Anexos" at bounding box center [91, 338] width 110 height 23
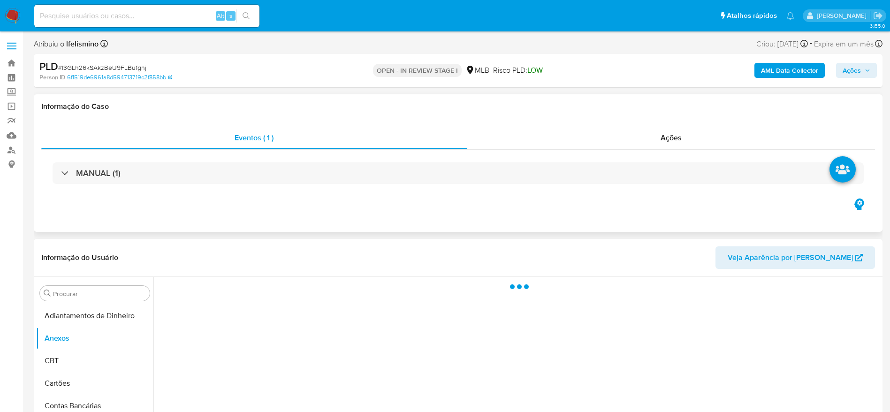
select select "10"
click at [861, 68] on span "Ações" at bounding box center [852, 70] width 18 height 15
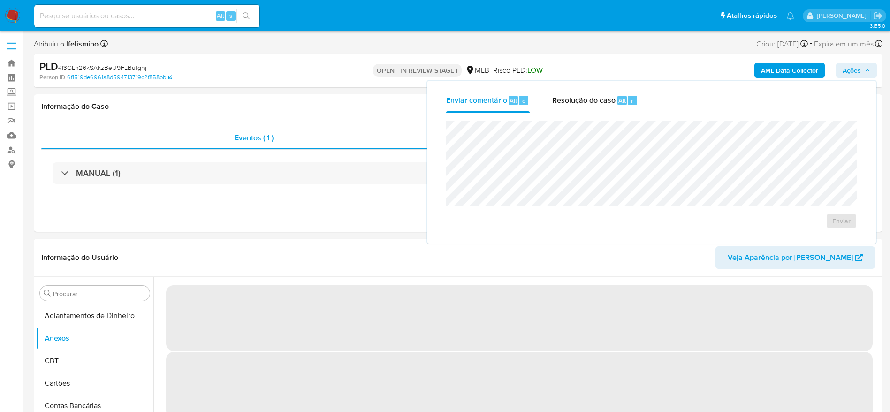
click at [628, 100] on div "r" at bounding box center [632, 100] width 9 height 9
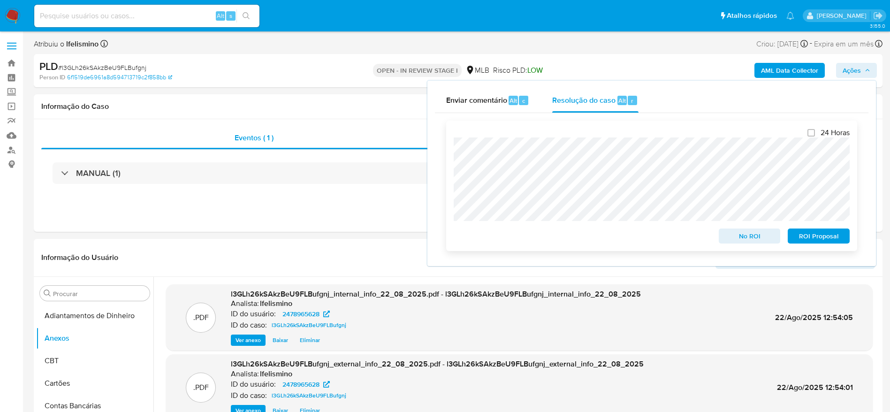
click at [843, 244] on button "ROI Proposal" at bounding box center [819, 236] width 62 height 15
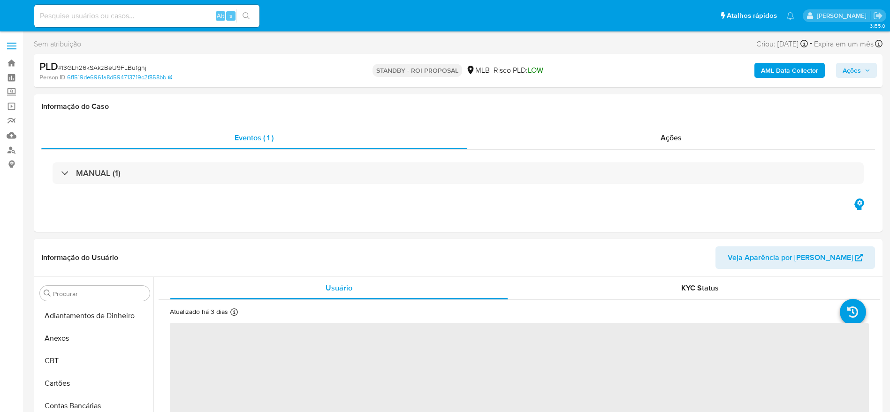
select select "10"
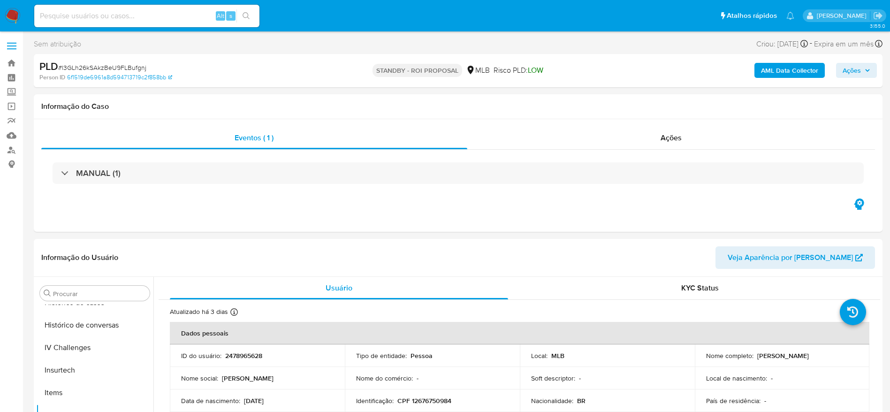
scroll to position [419, 0]
click at [173, 13] on input at bounding box center [146, 16] width 225 height 12
paste input "RWNqqtT7D4q1VZ9xSdPiXBgx"
type input "RWNqqtT7D4q1VZ9xSdPiXBgx"
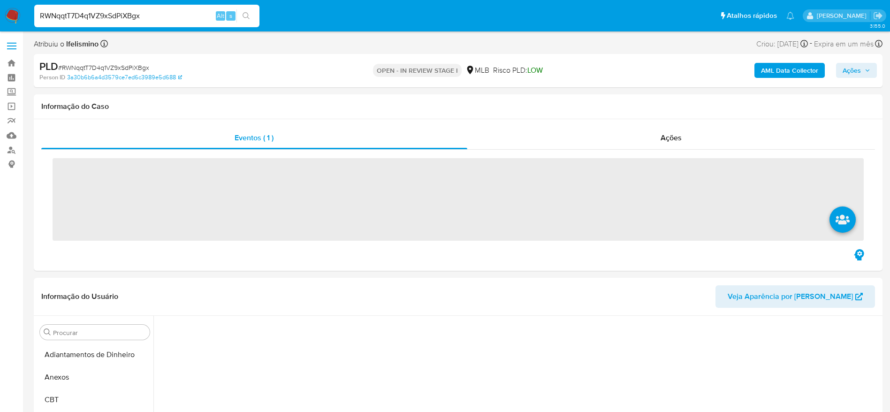
scroll to position [119, 0]
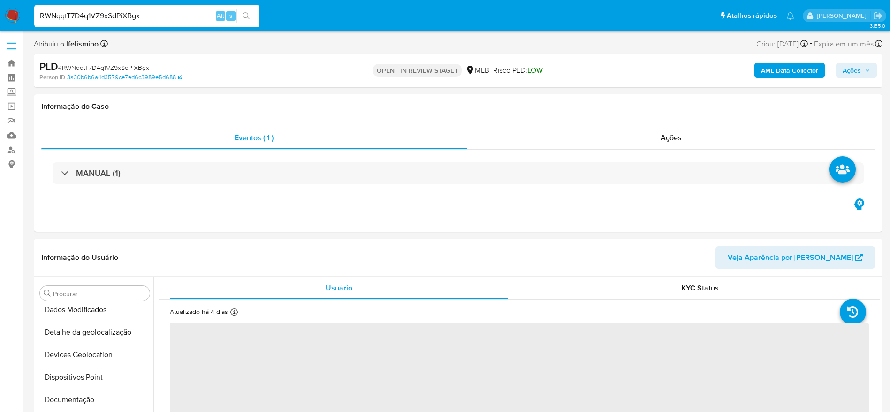
select select "10"
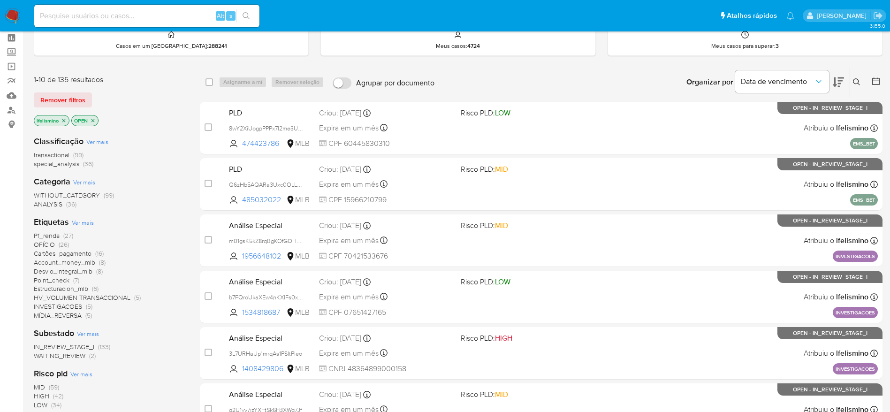
scroll to position [70, 0]
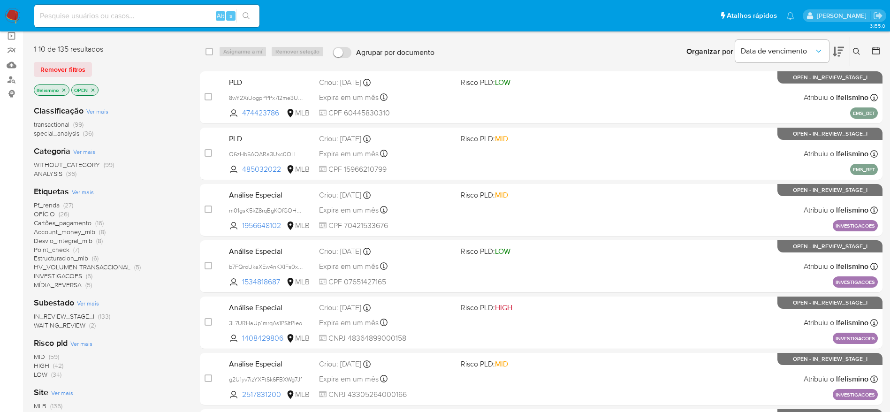
click at [840, 45] on button at bounding box center [838, 51] width 11 height 29
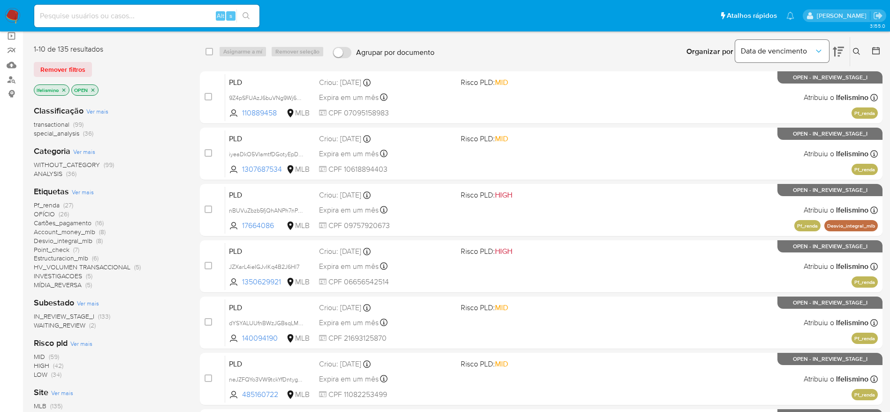
click at [788, 53] on span "Data de vencimento" at bounding box center [777, 50] width 73 height 9
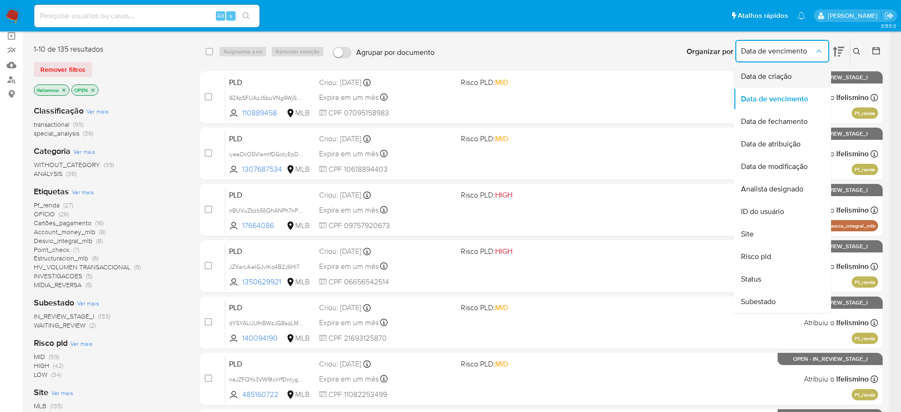
click at [766, 74] on span "Data de criação" at bounding box center [766, 76] width 51 height 9
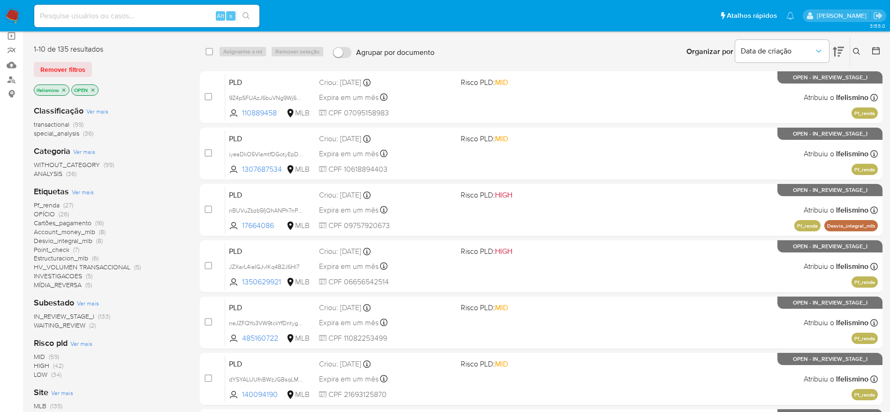
click at [58, 267] on span "HV_VOLUMEN TRANSACCIONAL" at bounding box center [82, 266] width 97 height 9
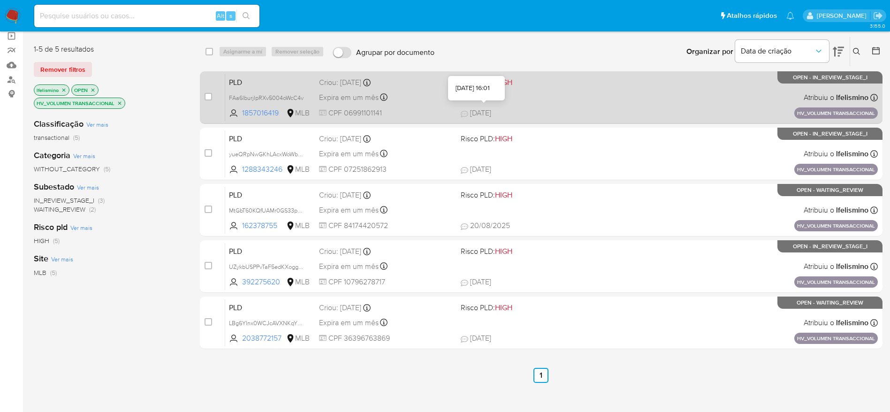
click at [591, 111] on span "18/08/2025 18/08/2025 16:01" at bounding box center [599, 113] width 276 height 10
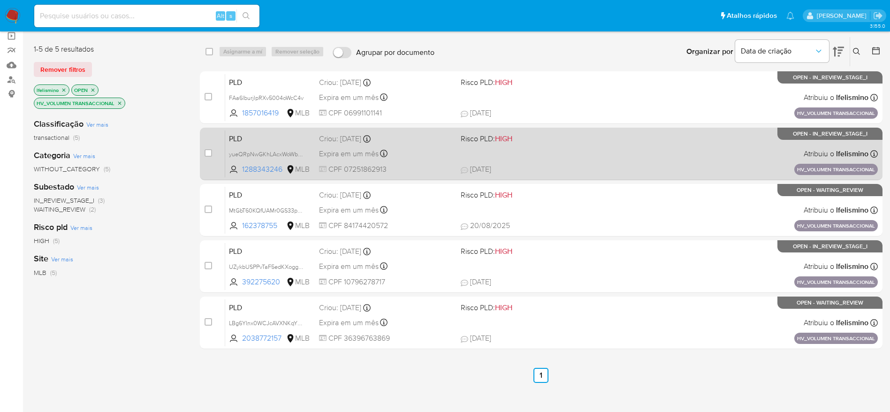
click at [558, 164] on span "18/08/2025 18/08/2025 12:47" at bounding box center [599, 169] width 276 height 10
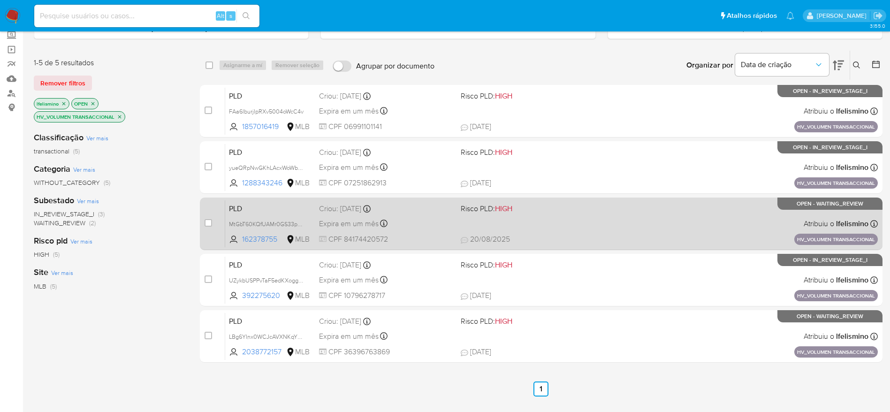
scroll to position [139, 0]
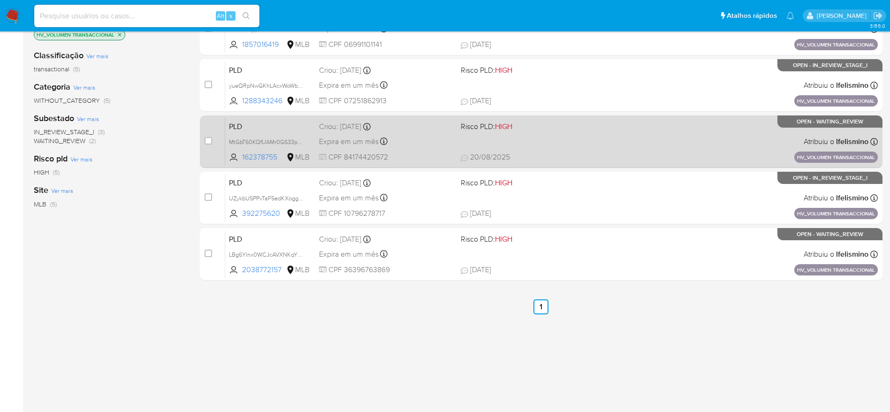
click at [629, 140] on div "PLD MtGbT60KQfUAMr0GS33pSGik 162378755 MLB Risco PLD: HIGH Criou: 14/08/2025 Cr…" at bounding box center [551, 141] width 653 height 47
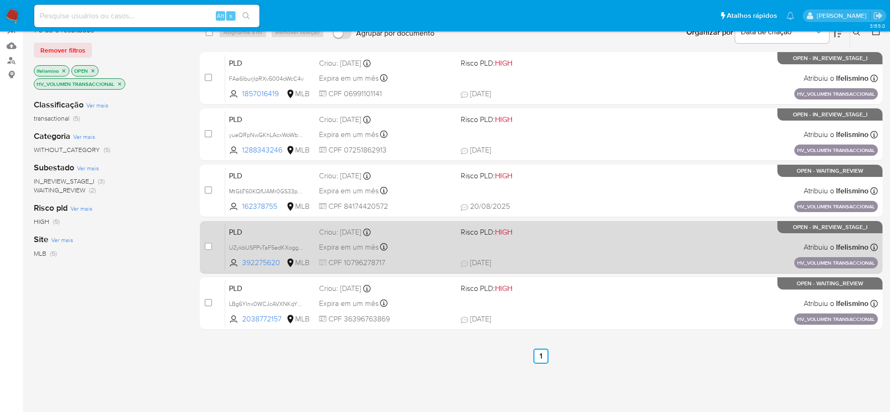
scroll to position [69, 0]
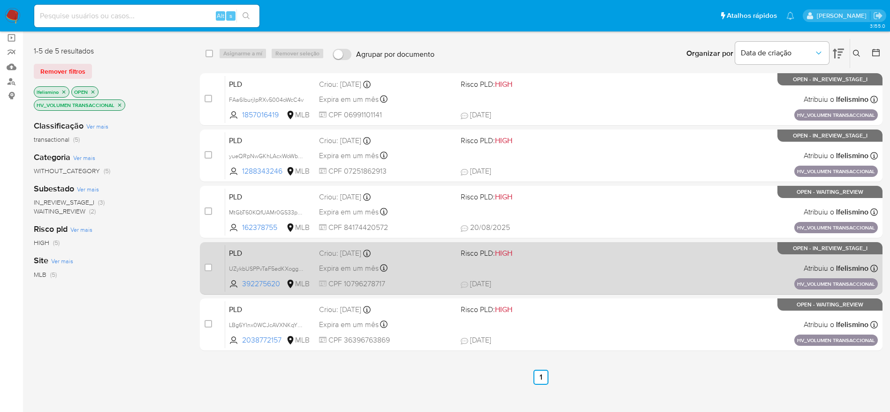
click at [532, 256] on span "Risco PLD: HIGH" at bounding box center [528, 252] width 134 height 12
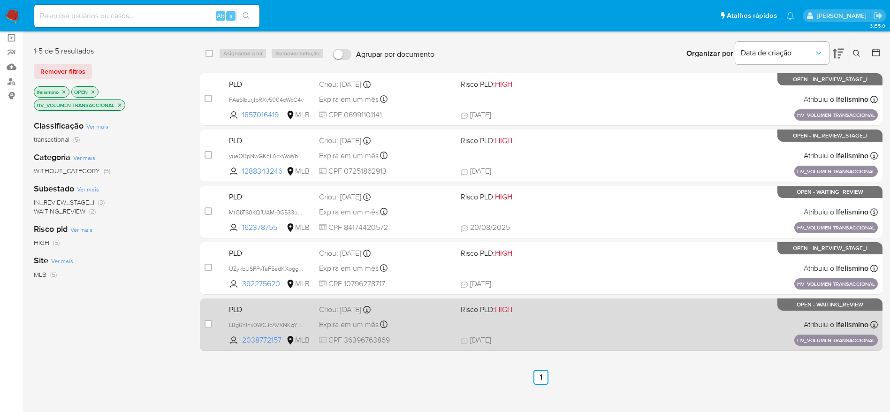
click at [598, 327] on div "PLD LBg6YInx0WCJcAVXNKqYtYAK 2038772157 MLB Risco PLD: HIGH Criou: 14/08/2025 C…" at bounding box center [551, 324] width 653 height 47
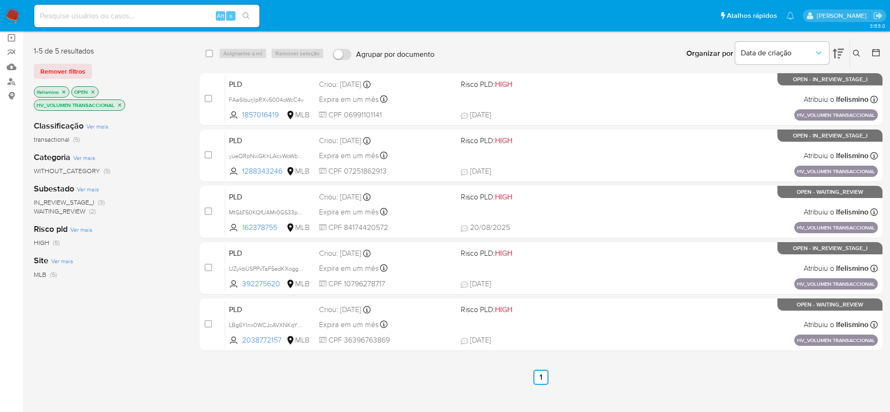
click at [122, 101] on p "HV_VOLUMEN TRANSACCIONAL" at bounding box center [79, 105] width 91 height 10
click at [119, 106] on icon "close-filter" at bounding box center [120, 105] width 6 height 6
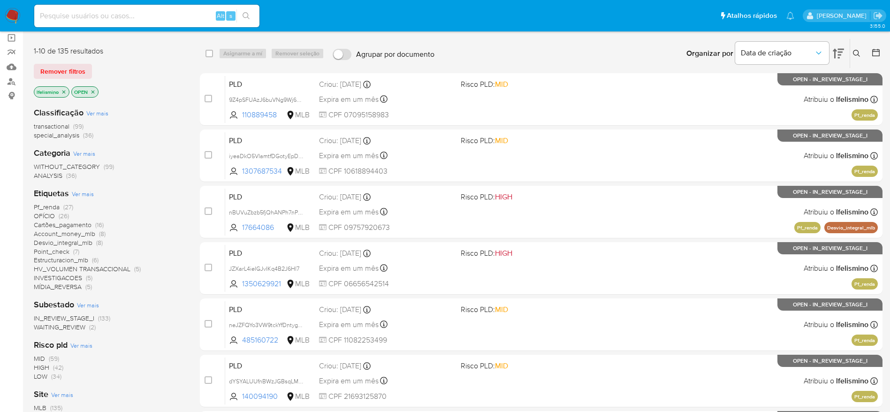
click at [57, 217] on span "OFÍCIO (26)" at bounding box center [51, 216] width 35 height 9
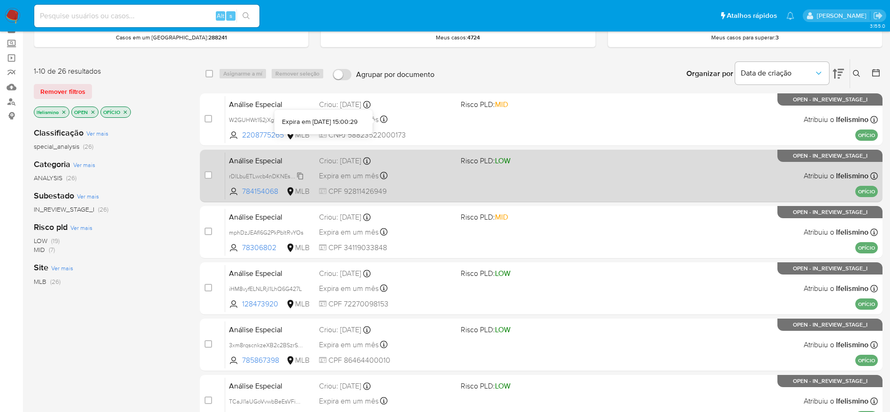
scroll to position [70, 0]
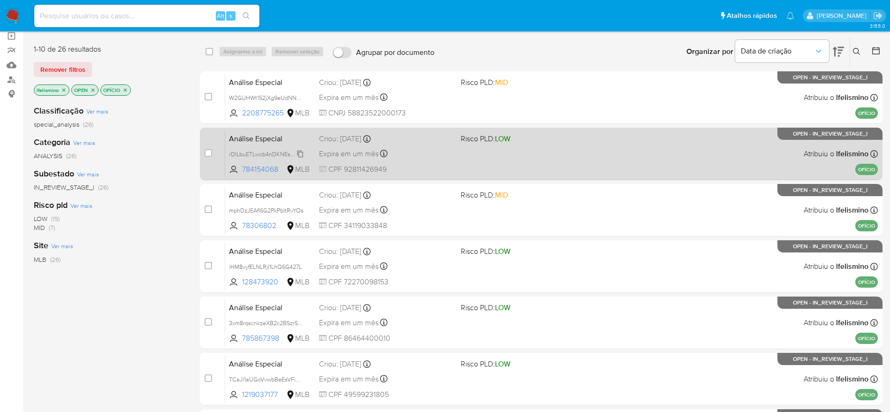
click at [300, 150] on span "rDlLbuETLwcb4nDKNEsqsvmL" at bounding box center [268, 153] width 78 height 10
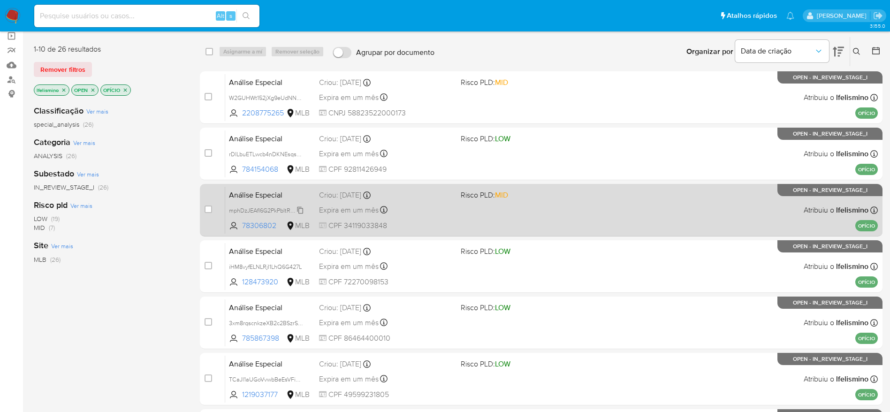
click at [279, 207] on span "mphDzJEAfl6G2PkPbItRvYOs" at bounding box center [266, 210] width 75 height 10
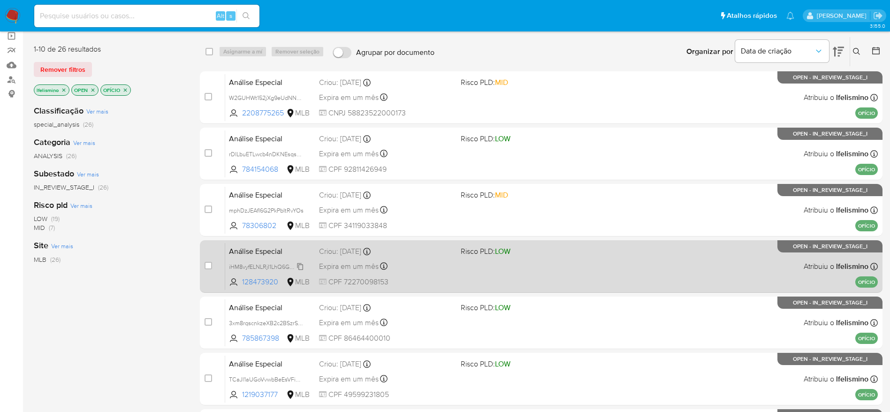
click at [260, 267] on span "iHM8vyfELNLRjI1LhQ6G427L" at bounding box center [265, 266] width 73 height 10
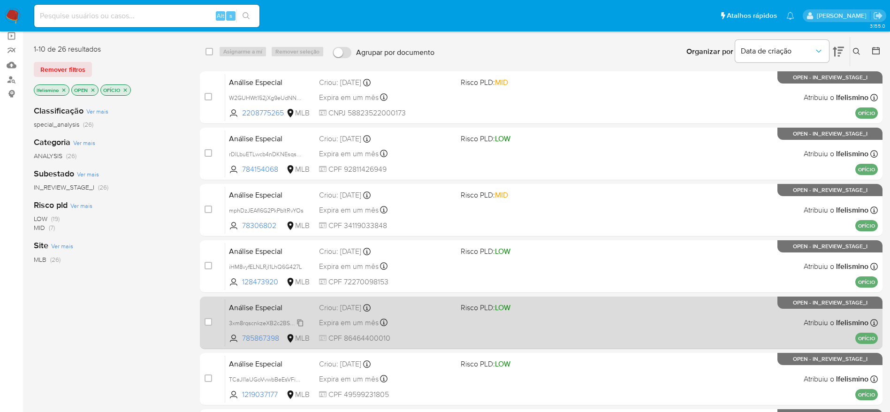
click at [261, 323] on span "3xm8rqscnkzeXB2c2BSzrSou" at bounding box center [267, 322] width 76 height 10
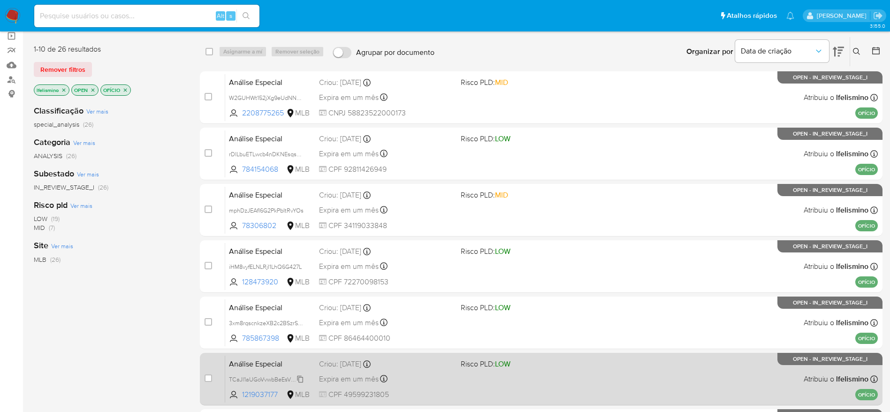
click at [277, 375] on span "TCaJl1aUGoVvwbBeEsVFiMz2" at bounding box center [267, 378] width 77 height 10
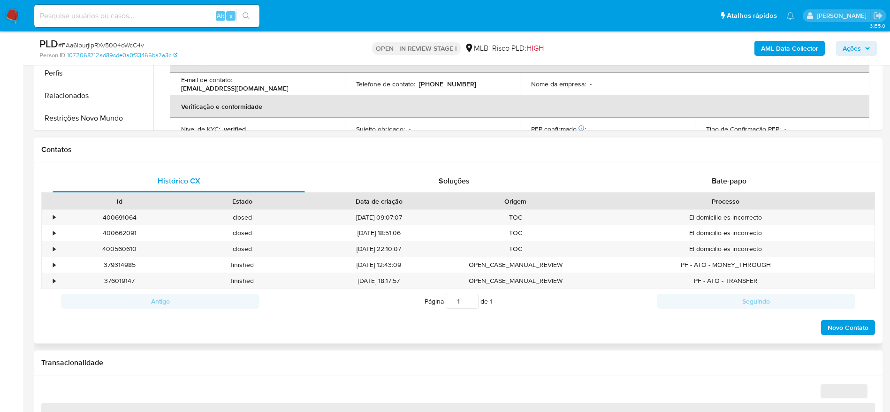
scroll to position [352, 0]
click at [655, 164] on div "Histórico CX Soluções Bate-papo Id Estado Data de criação Origem Processo • 400…" at bounding box center [458, 254] width 849 height 181
select select "10"
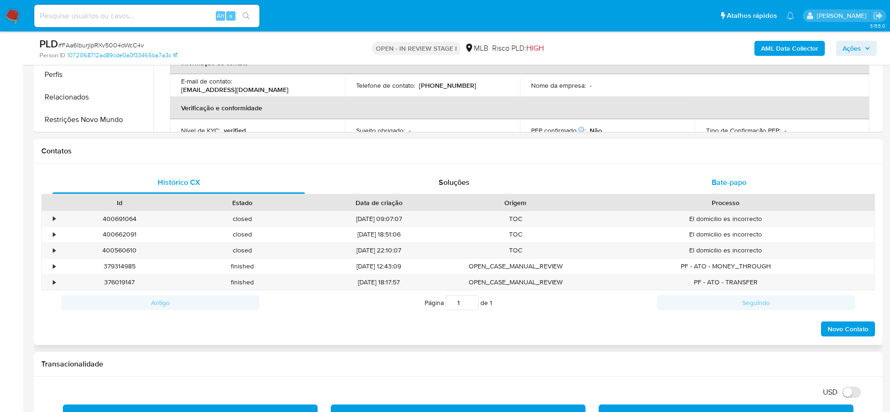
click at [671, 179] on div "Bate-papo" at bounding box center [729, 182] width 252 height 23
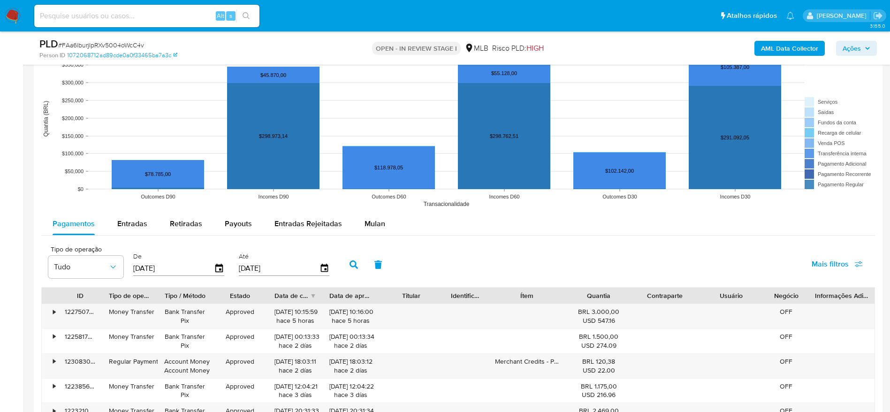
scroll to position [1196, 0]
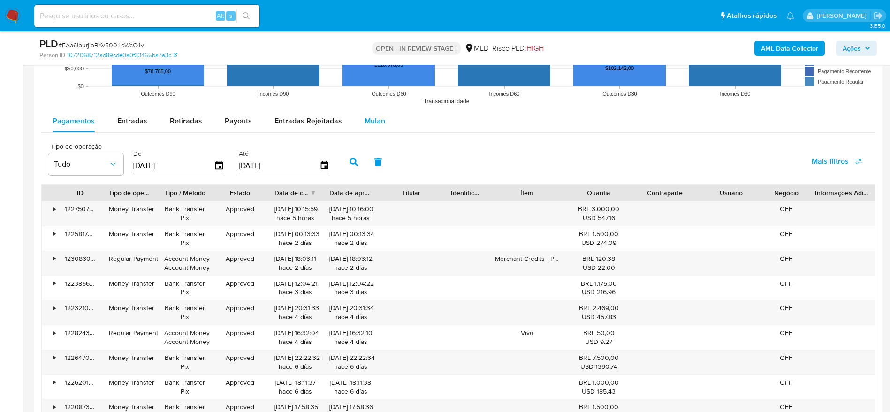
click at [383, 115] on button "Mulan" at bounding box center [374, 121] width 43 height 23
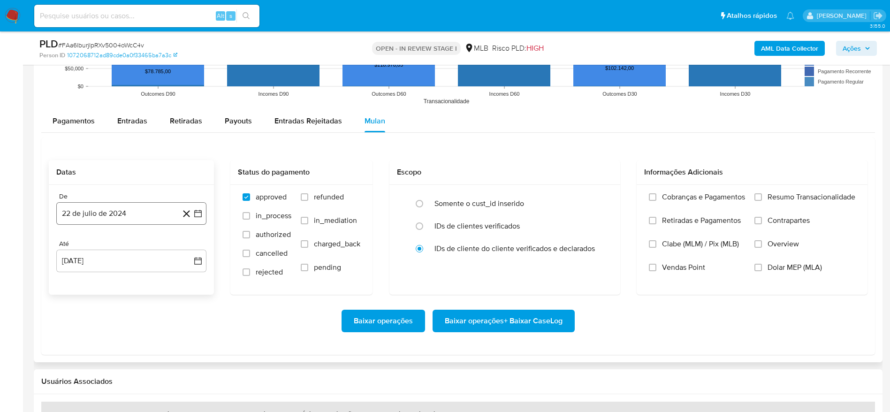
click at [164, 210] on button "22 de julio de 2024" at bounding box center [131, 213] width 150 height 23
click at [148, 246] on icon "Seleccionar mes y año" at bounding box center [150, 247] width 4 height 2
click at [183, 244] on icon "Año siguiente" at bounding box center [187, 247] width 11 height 11
click at [172, 316] on tr "ene feb mar abr may jun [DATE] ago sep oct nov dic" at bounding box center [130, 321] width 107 height 94
click at [95, 337] on button "[DATE]" at bounding box center [90, 334] width 26 height 15
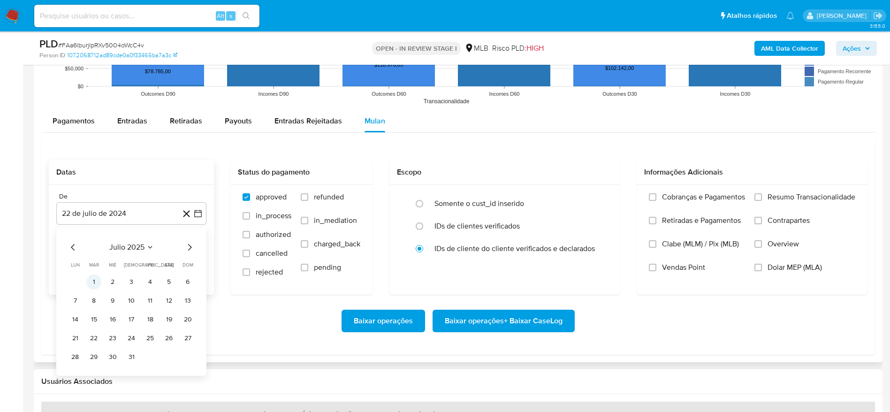
click at [97, 283] on button "1" at bounding box center [93, 281] width 15 height 15
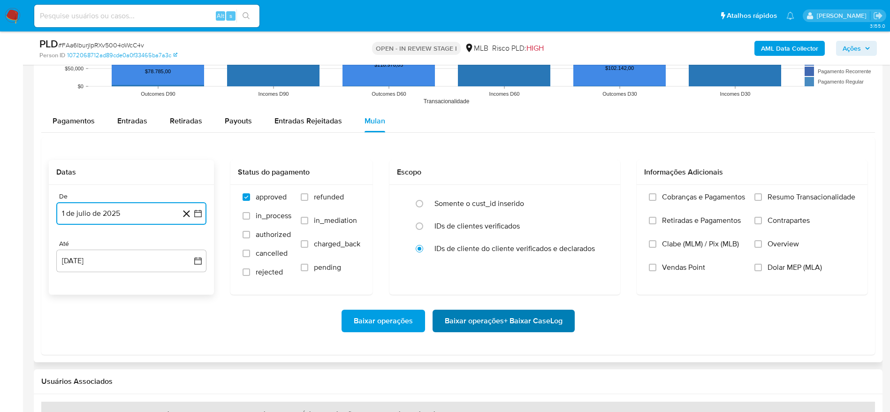
click at [473, 317] on span "Baixar operações + Baixar CaseLog" at bounding box center [504, 321] width 118 height 21
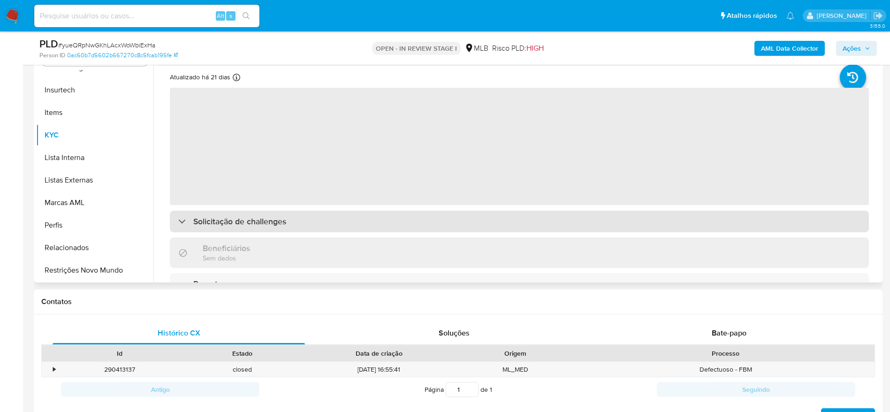
scroll to position [282, 0]
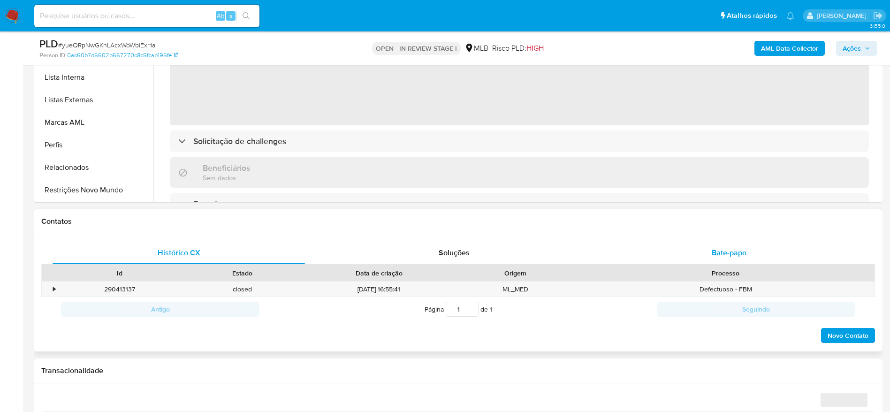
click at [693, 249] on div "Bate-papo" at bounding box center [729, 253] width 252 height 23
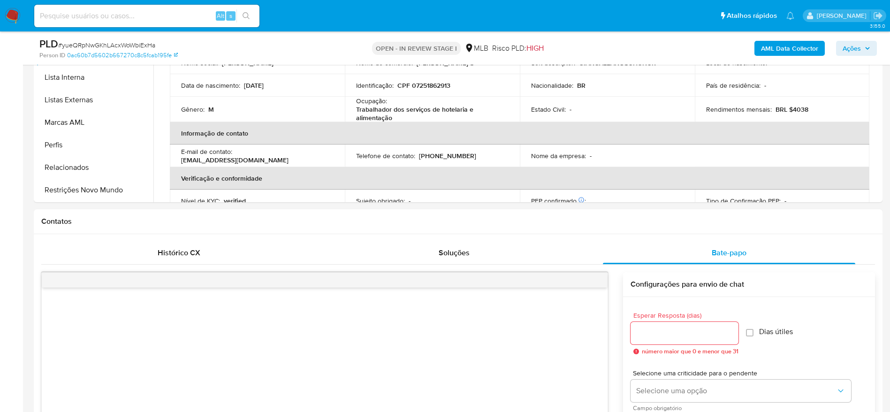
select select "10"
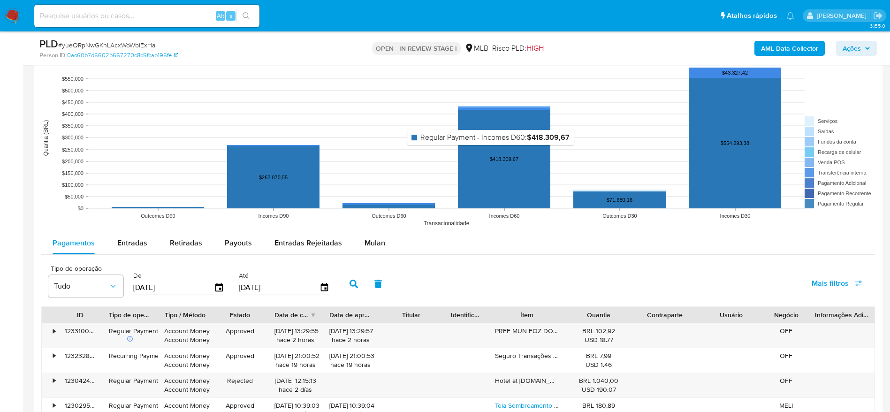
scroll to position [1126, 0]
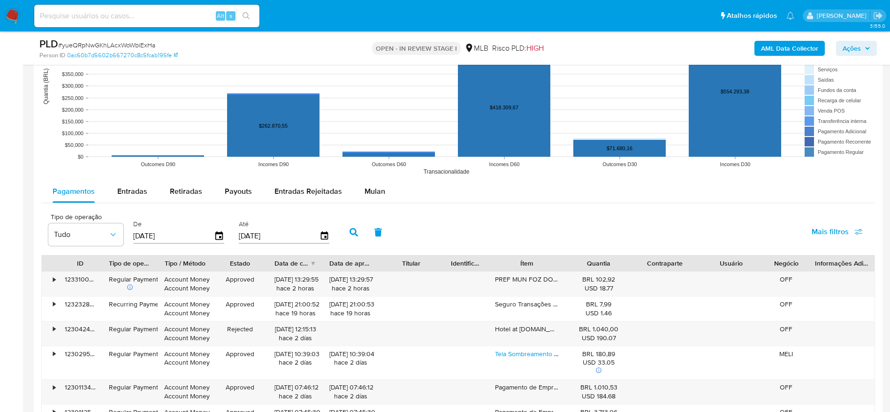
click at [368, 178] on rect at bounding box center [458, 86] width 834 height 188
click at [368, 179] on rect at bounding box center [458, 86] width 834 height 188
drag, startPoint x: 370, startPoint y: 187, endPoint x: 359, endPoint y: 201, distance: 17.1
click at [372, 189] on span "Mulan" at bounding box center [375, 191] width 21 height 11
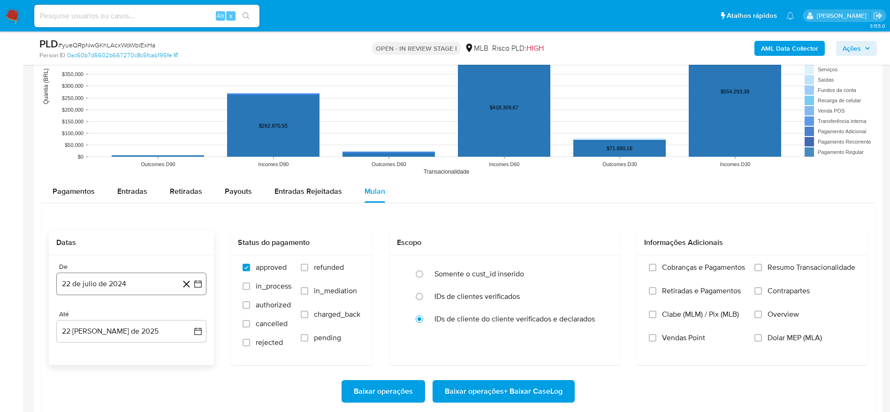
click at [164, 278] on button "22 de julio de 2024" at bounding box center [131, 284] width 150 height 23
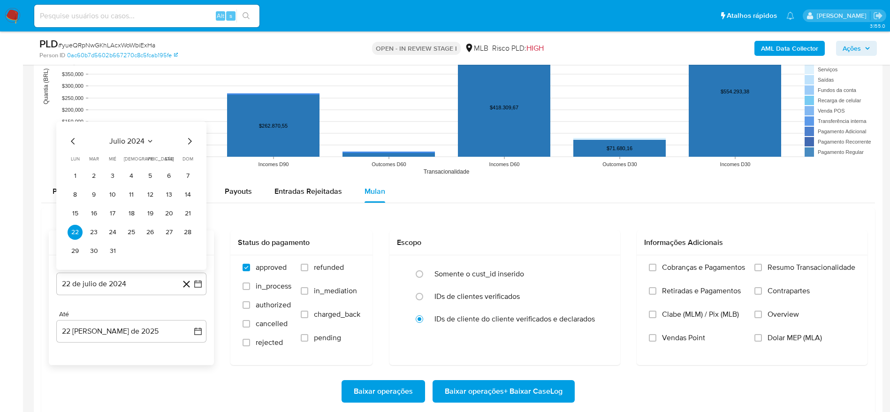
click at [137, 137] on span "julio 2024" at bounding box center [126, 141] width 35 height 9
drag, startPoint x: 187, startPoint y: 133, endPoint x: 180, endPoint y: 142, distance: 11.7
click at [187, 133] on icon "Año siguiente" at bounding box center [188, 130] width 4 height 7
click at [100, 217] on button "[DATE]" at bounding box center [90, 217] width 26 height 15
click at [101, 173] on button "1" at bounding box center [93, 175] width 15 height 15
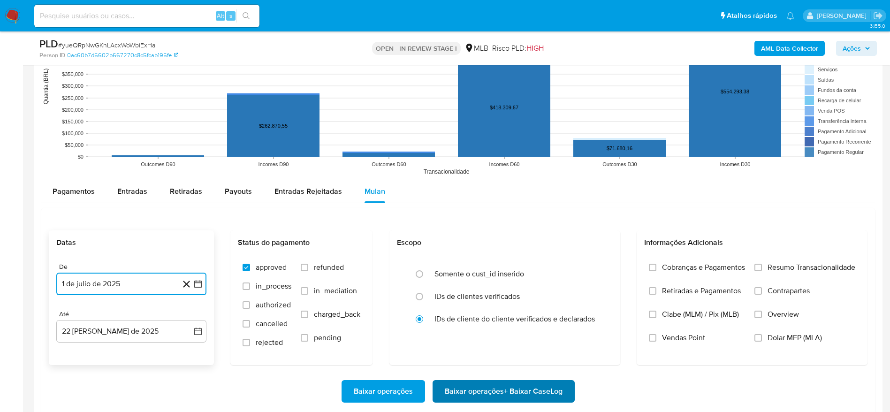
click at [466, 395] on span "Baixar operações + Baixar CaseLog" at bounding box center [504, 391] width 118 height 21
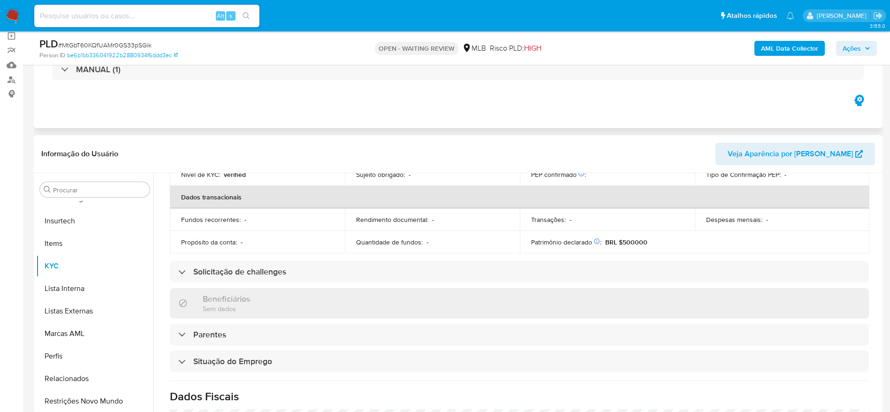
select select "10"
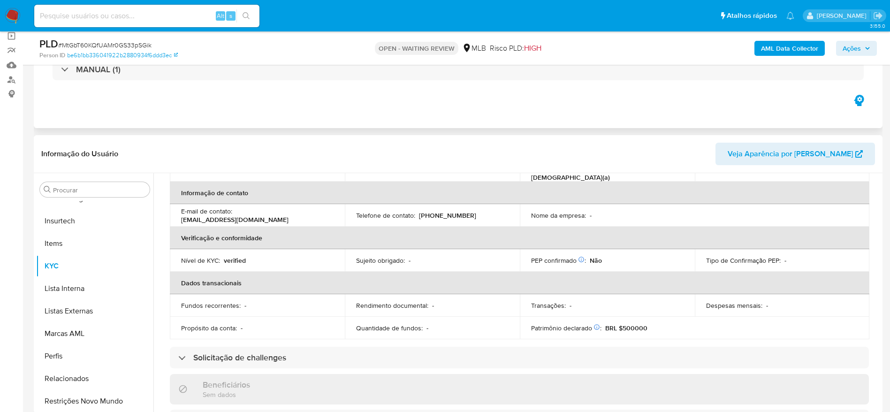
scroll to position [391, 0]
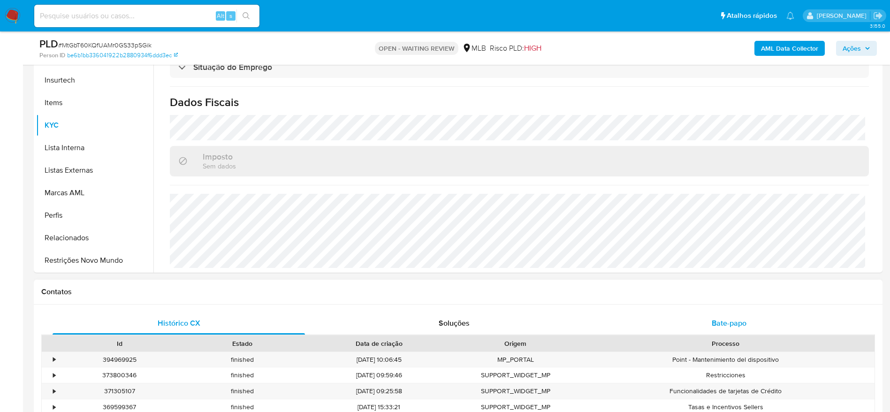
click at [700, 312] on div "Bate-papo" at bounding box center [729, 323] width 252 height 23
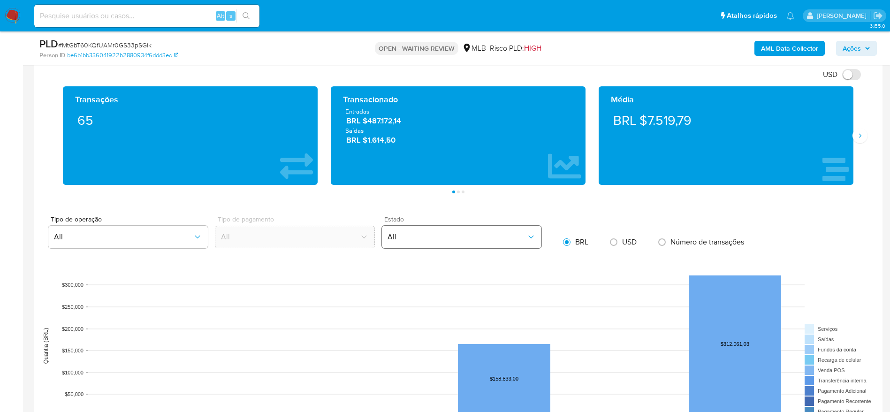
scroll to position [915, 0]
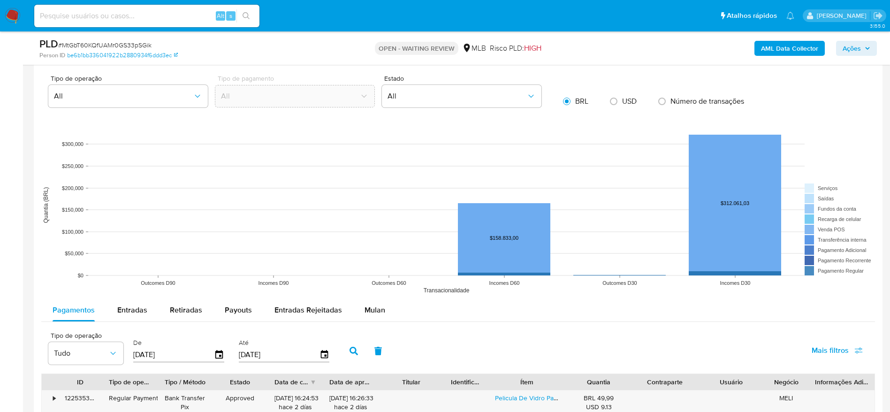
click at [376, 303] on div "Mulan" at bounding box center [375, 310] width 21 height 23
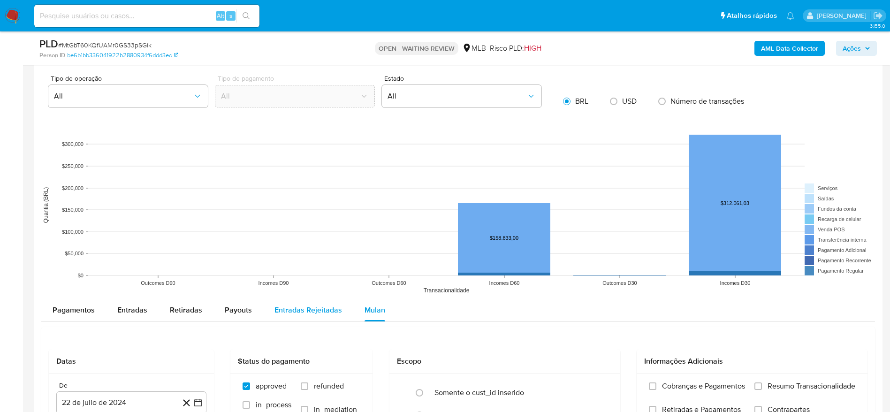
scroll to position [1126, 0]
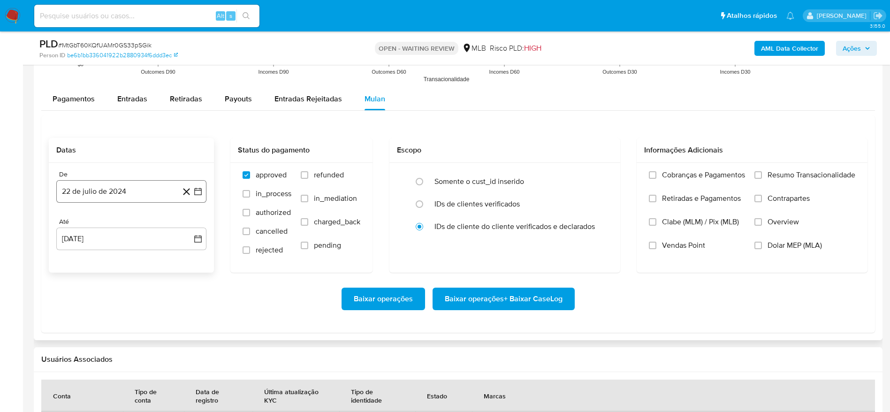
click at [152, 183] on button "22 de julio de 2024" at bounding box center [131, 191] width 150 height 23
click at [130, 221] on span "julio 2024" at bounding box center [126, 225] width 35 height 9
click at [183, 225] on icon "Año siguiente" at bounding box center [187, 225] width 11 height 11
click at [94, 311] on span "[DATE]" at bounding box center [90, 312] width 21 height 8
click at [100, 263] on button "1" at bounding box center [93, 259] width 15 height 15
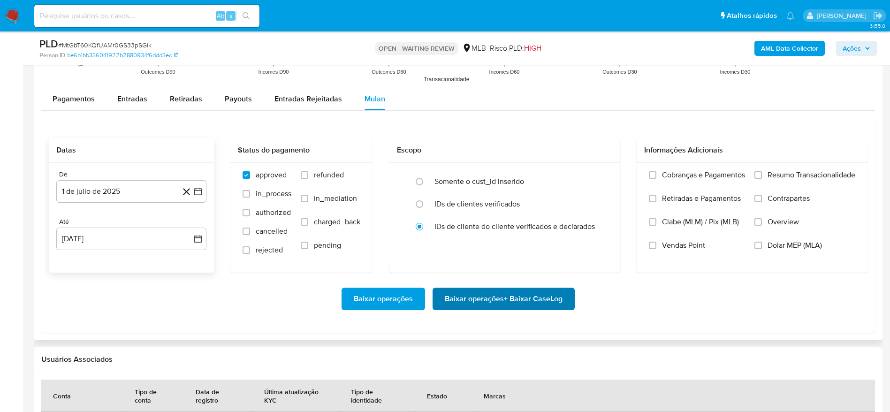
click at [433, 292] on div "Baixar operações Baixar operações + Baixar CaseLog" at bounding box center [458, 299] width 819 height 23
click at [456, 299] on span "Baixar operações + Baixar CaseLog" at bounding box center [504, 299] width 118 height 21
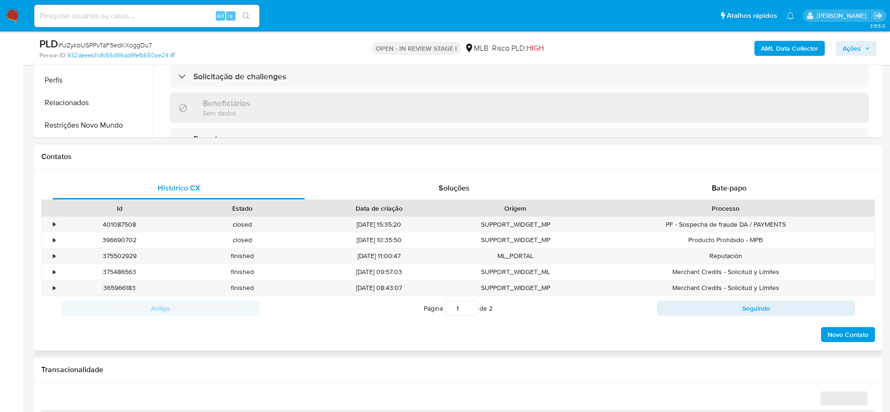
scroll to position [352, 0]
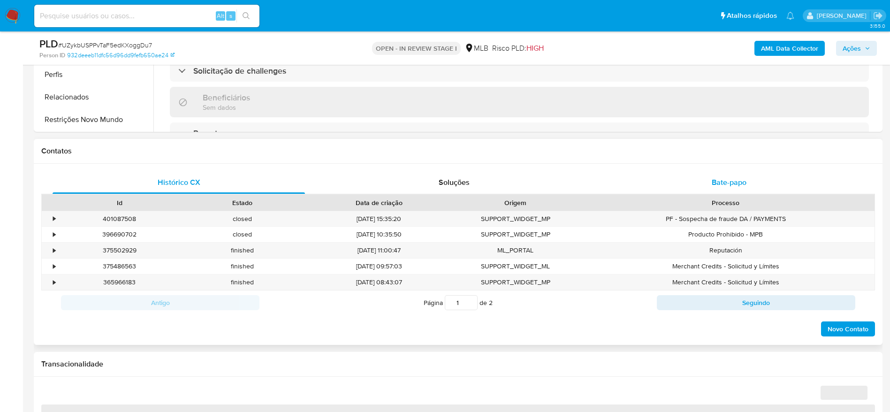
click at [698, 171] on div "Bate-papo" at bounding box center [729, 182] width 252 height 23
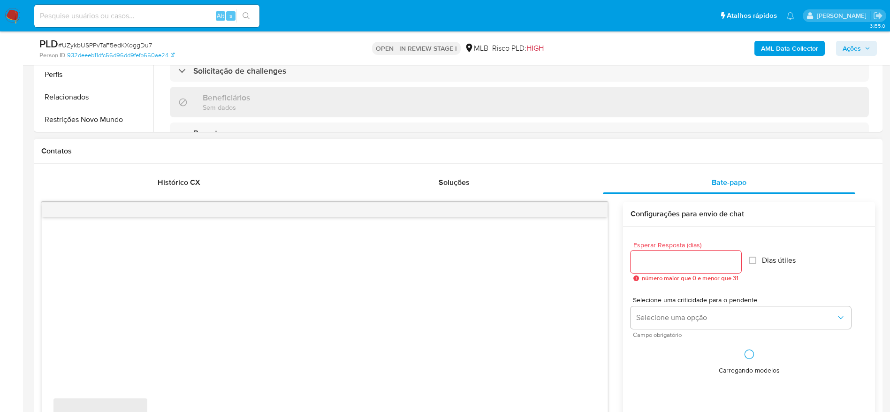
select select "10"
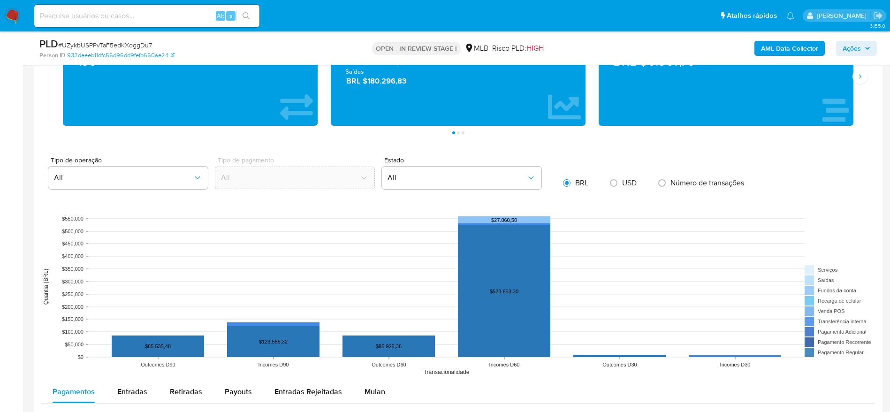
scroll to position [1056, 0]
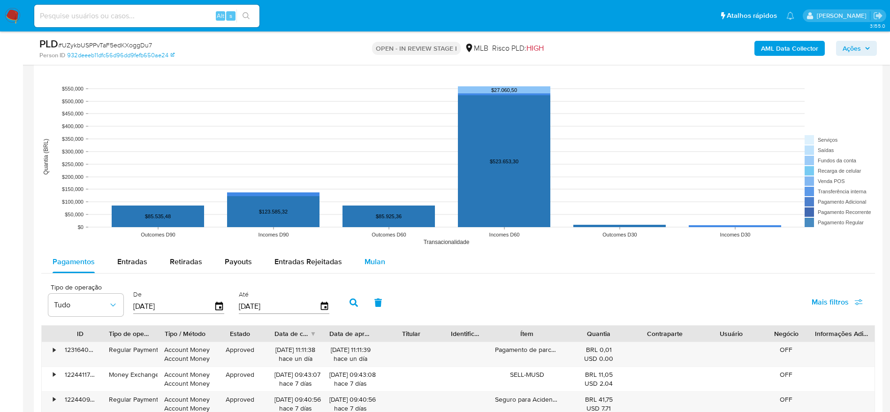
click at [369, 253] on div "Mulan" at bounding box center [375, 262] width 21 height 23
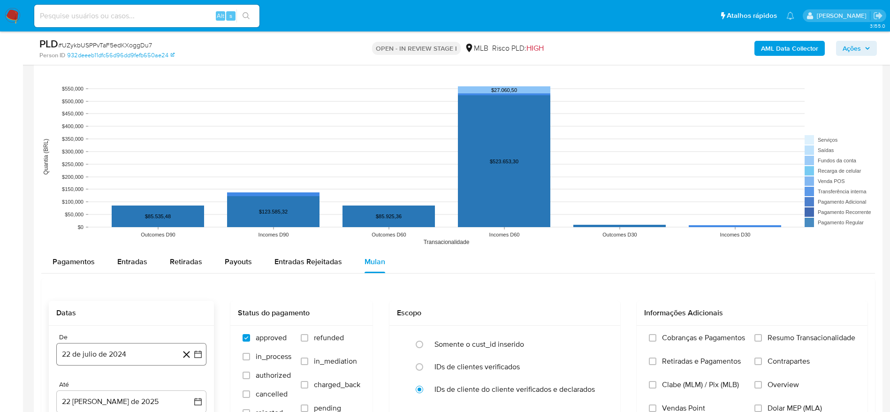
click at [146, 343] on button "22 de julio de 2024" at bounding box center [131, 354] width 150 height 23
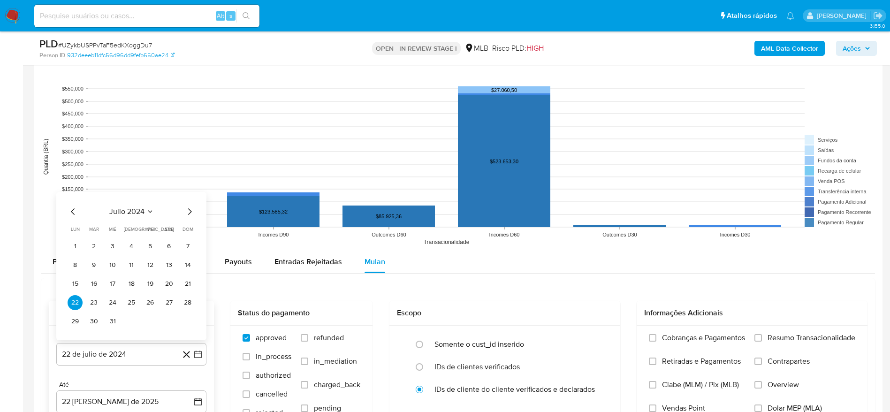
click at [143, 213] on span "julio 2024" at bounding box center [126, 211] width 35 height 9
click at [183, 195] on icon "Año siguiente" at bounding box center [187, 200] width 11 height 11
click at [97, 296] on tr "ene feb mar abr may jun [DATE] ago sep oct nov dic" at bounding box center [130, 275] width 107 height 94
click at [101, 283] on button "[DATE]" at bounding box center [90, 287] width 26 height 15
click at [99, 244] on button "1" at bounding box center [93, 246] width 15 height 15
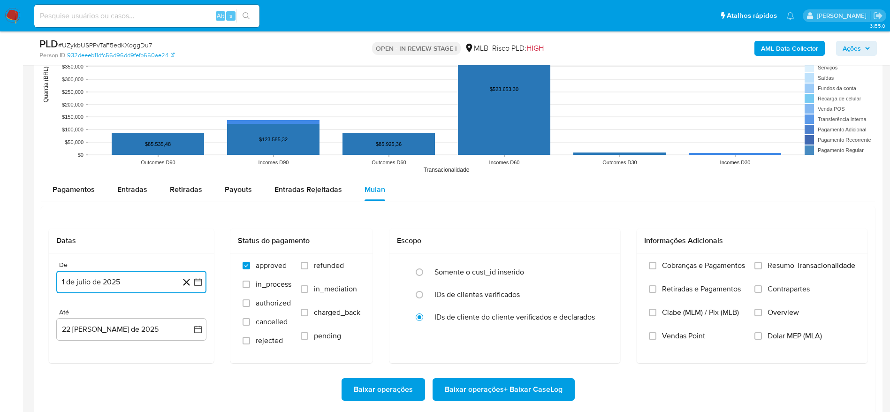
scroll to position [1267, 0]
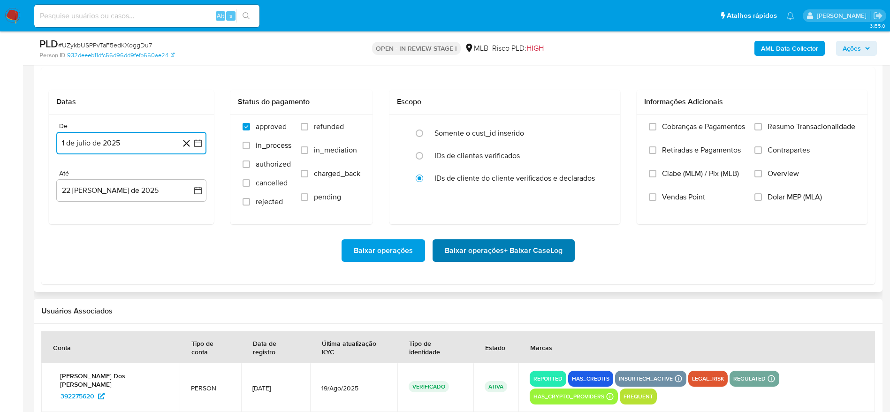
click at [496, 259] on span "Baixar operações + Baixar CaseLog" at bounding box center [504, 250] width 118 height 21
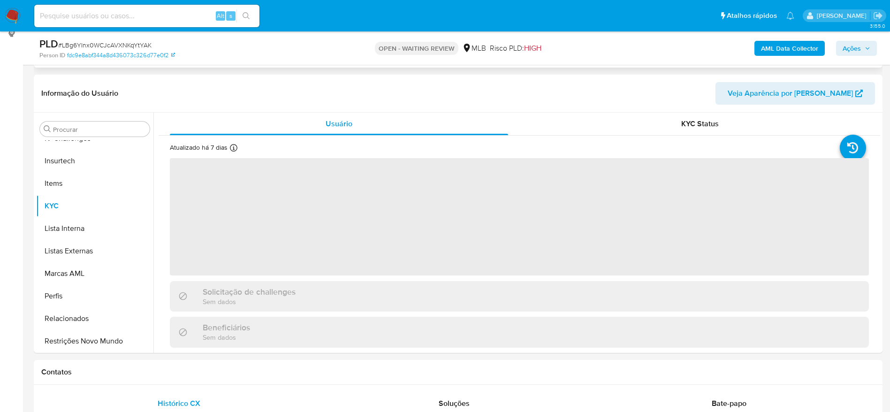
scroll to position [419, 0]
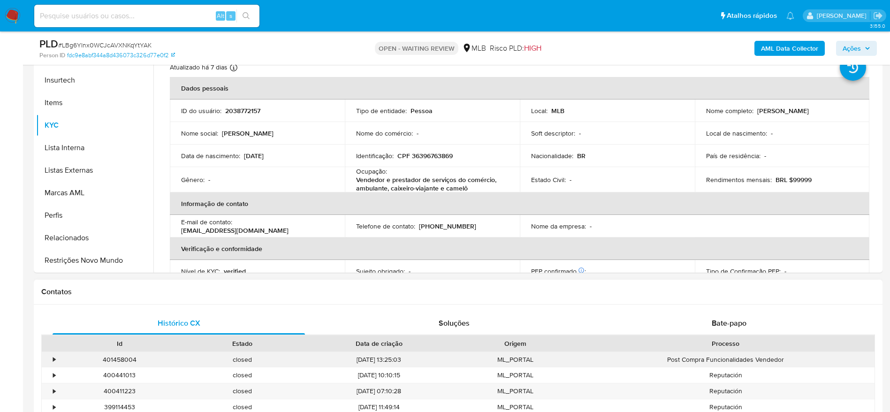
select select "10"
click at [709, 329] on div "Bate-papo" at bounding box center [729, 323] width 252 height 23
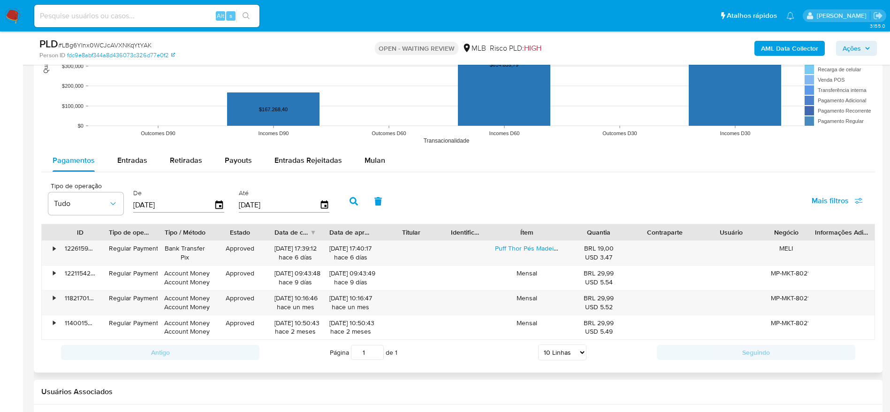
scroll to position [1126, 0]
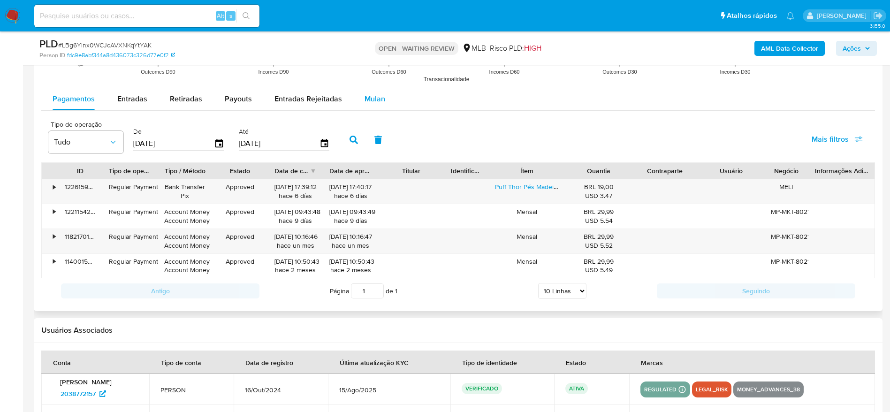
click at [365, 99] on span "Mulan" at bounding box center [375, 98] width 21 height 11
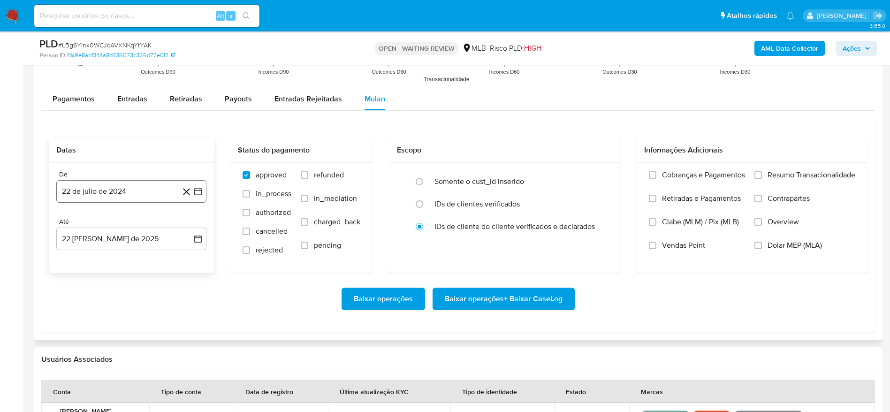
click at [132, 196] on button "22 de julio de 2024" at bounding box center [131, 191] width 150 height 23
click at [140, 223] on span "julio 2024" at bounding box center [126, 225] width 35 height 9
click at [187, 230] on icon "Año siguiente" at bounding box center [187, 225] width 11 height 11
click at [67, 316] on div "2025 2025 ene feb mar abr may jun [DATE] ago sep oct nov dic" at bounding box center [130, 285] width 148 height 159
click at [81, 315] on button "[DATE]" at bounding box center [90, 312] width 26 height 15
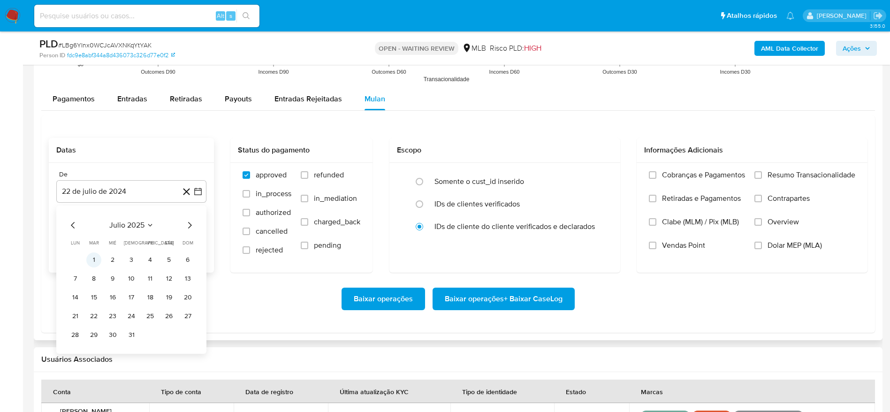
click at [96, 257] on button "1" at bounding box center [93, 259] width 15 height 15
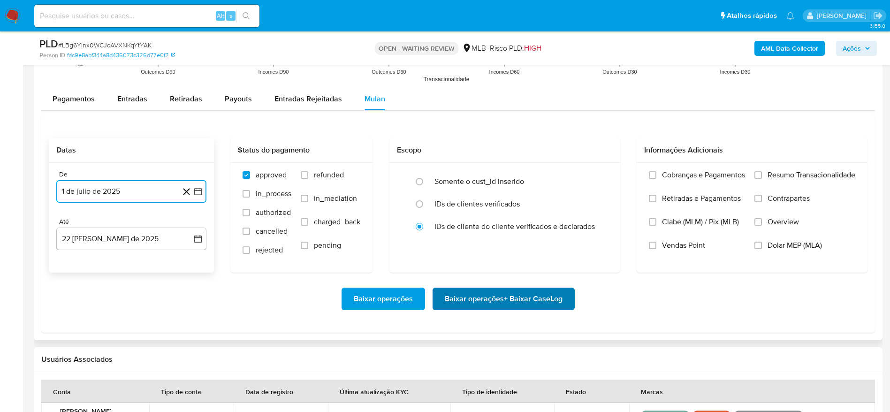
click at [461, 295] on span "Baixar operações + Baixar CaseLog" at bounding box center [504, 299] width 118 height 21
